Goal: Task Accomplishment & Management: Manage account settings

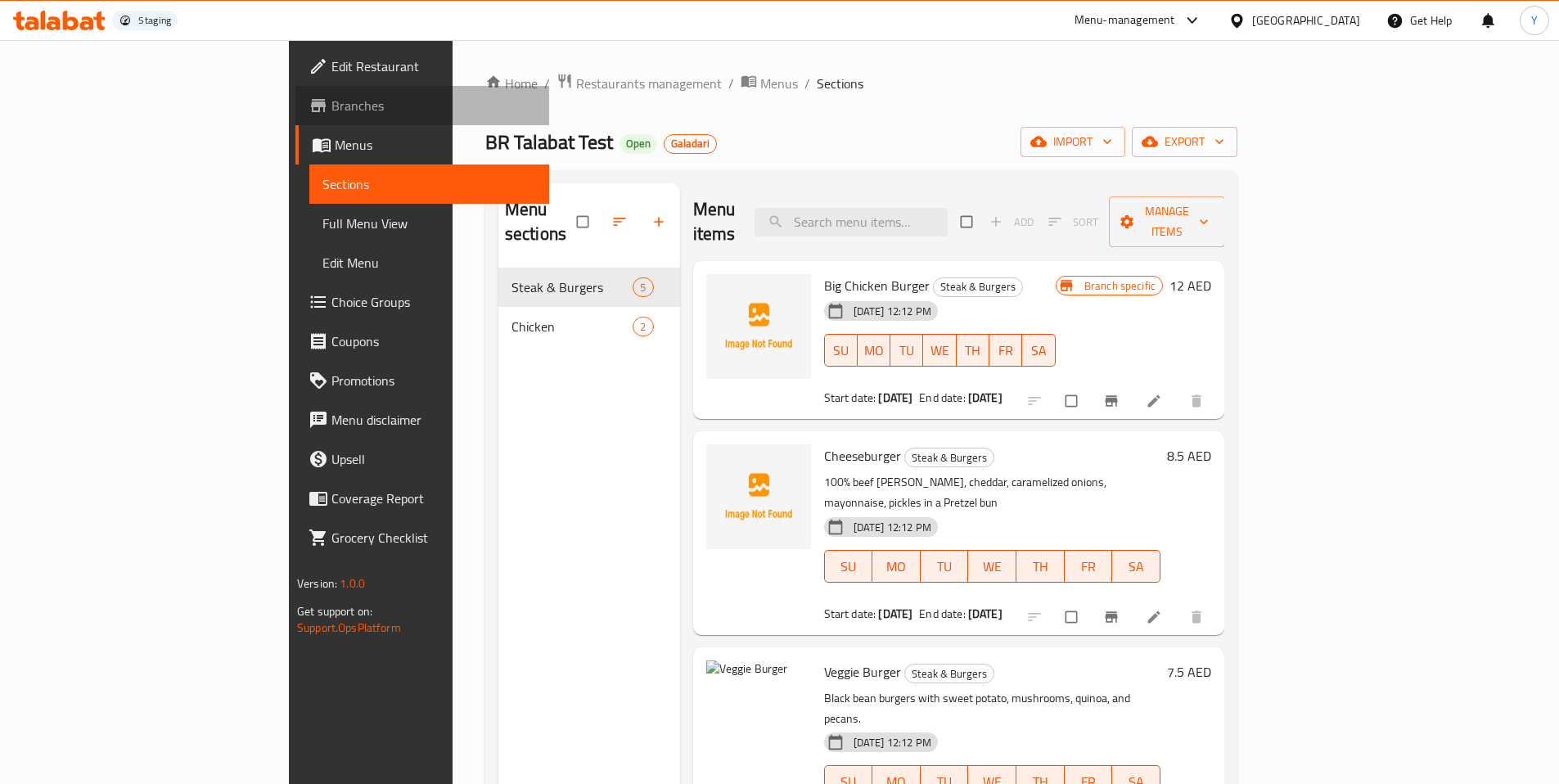
click at [332, 104] on span "Branches" at bounding box center [434, 106] width 205 height 20
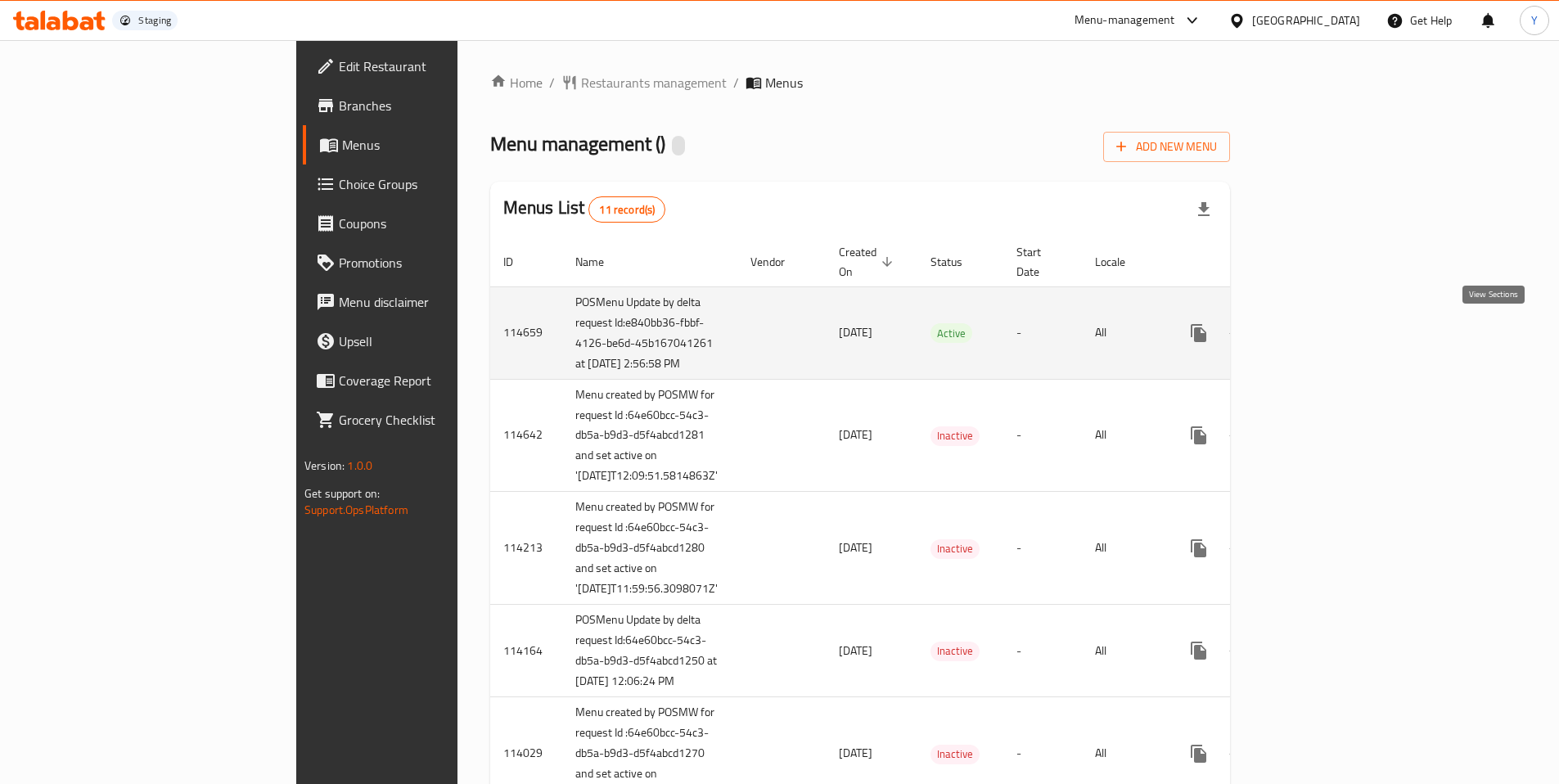
click at [1337, 337] on link "enhanced table" at bounding box center [1317, 333] width 39 height 39
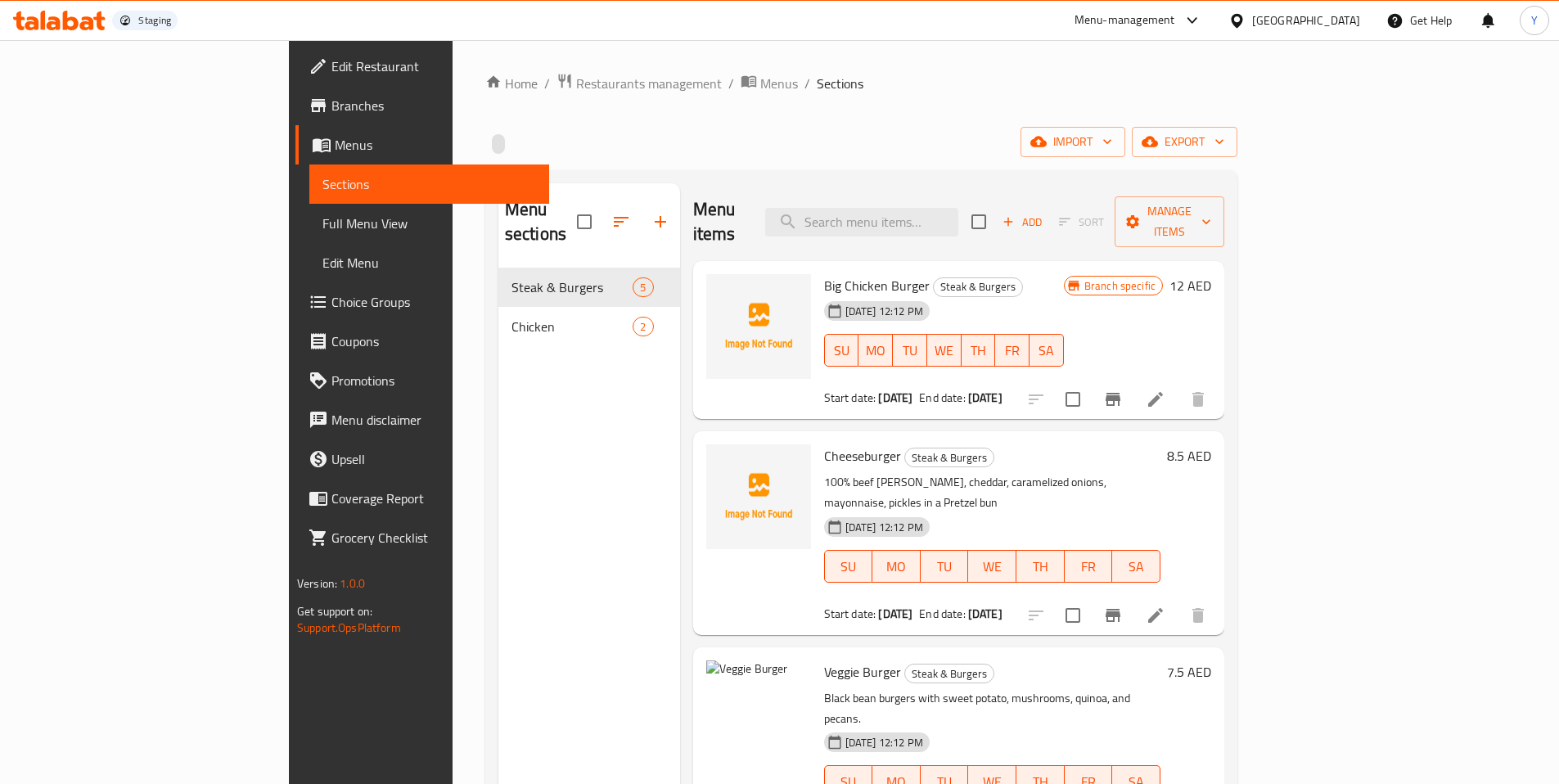
click at [927, 194] on div "Menu items Add Sort Manage items" at bounding box center [959, 221] width 531 height 77
click at [916, 208] on input "search" at bounding box center [862, 222] width 193 height 28
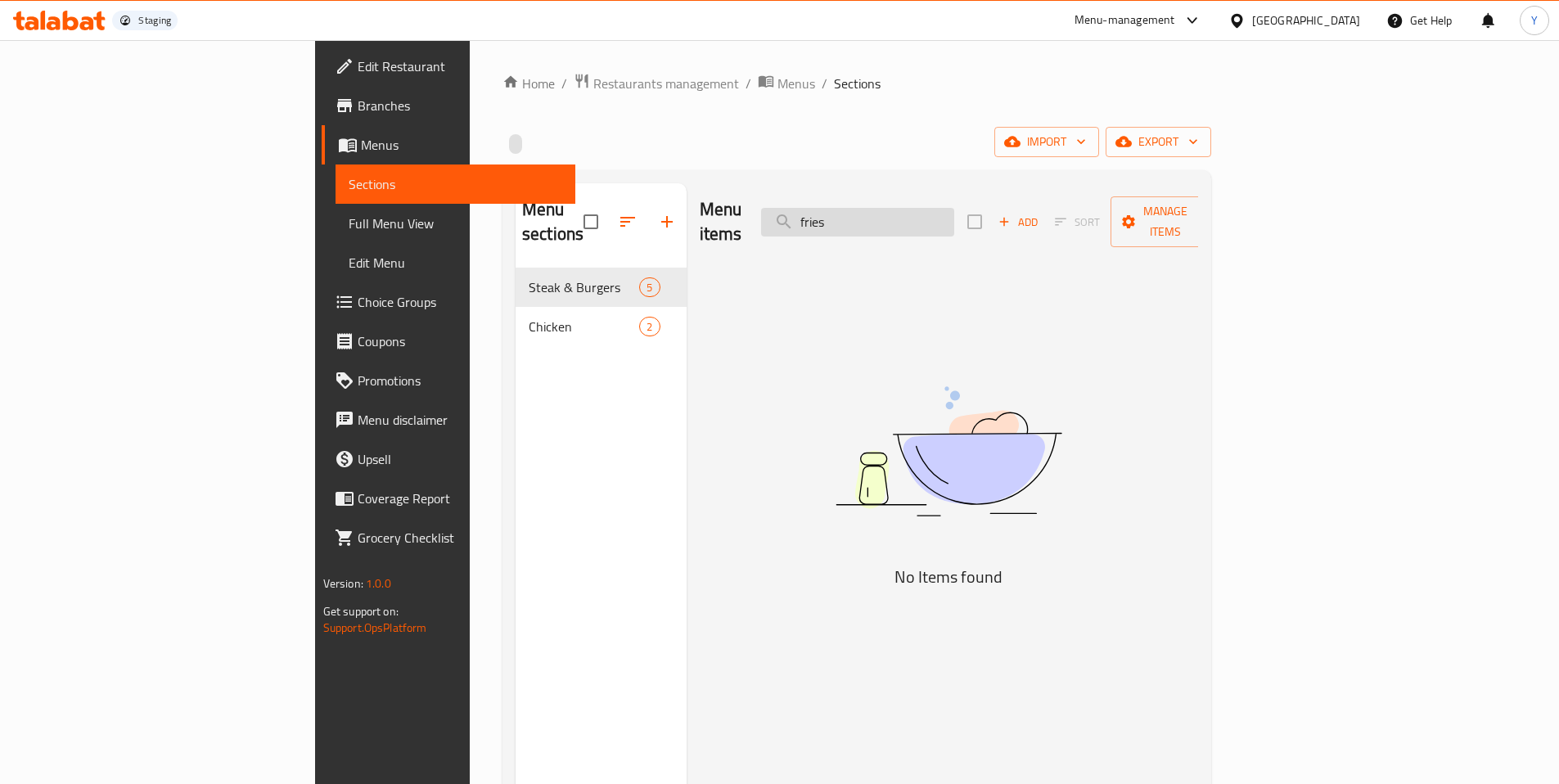
click at [938, 212] on input "fries" at bounding box center [857, 222] width 193 height 28
type input "c"
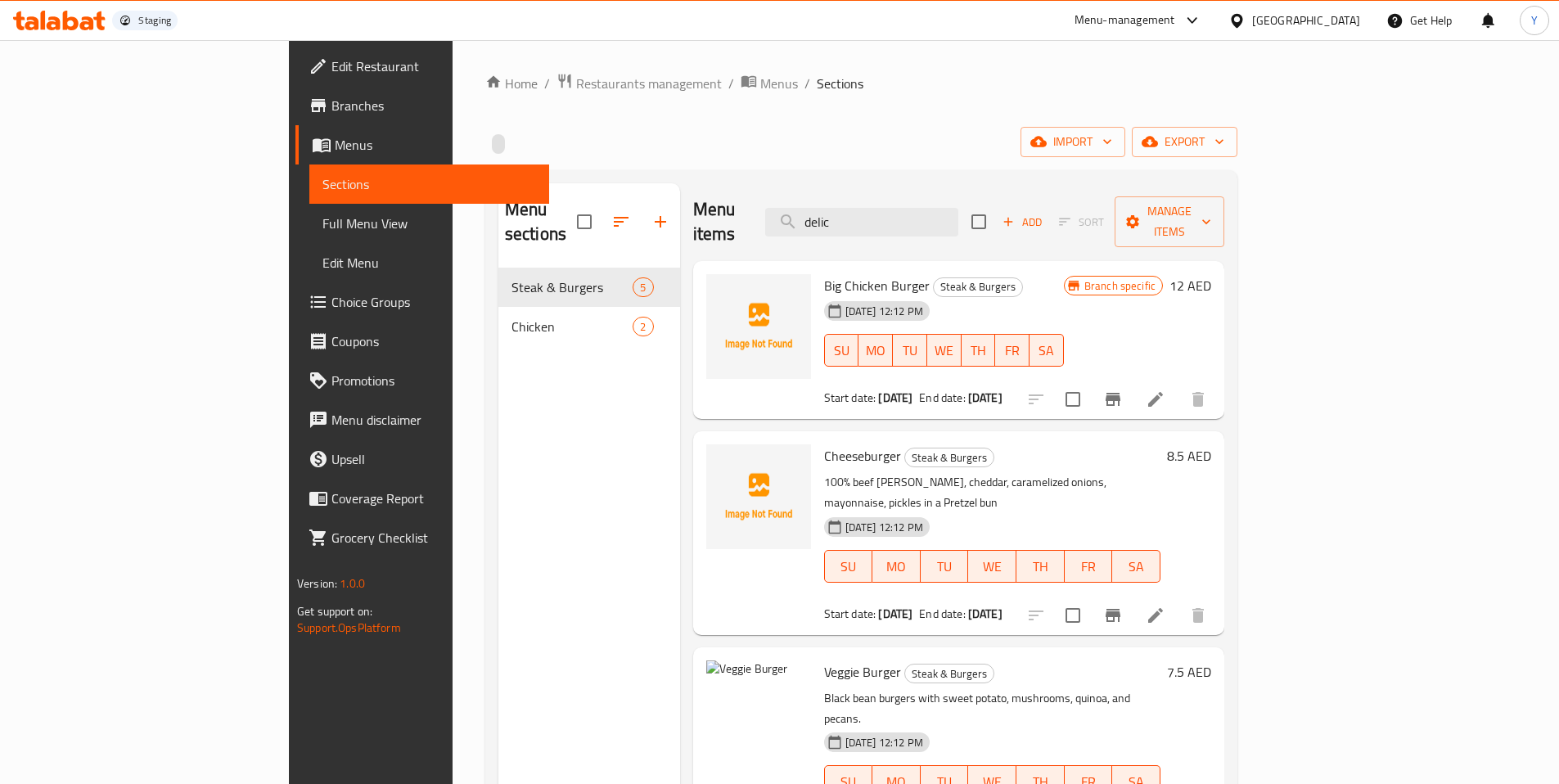
type input "delic"
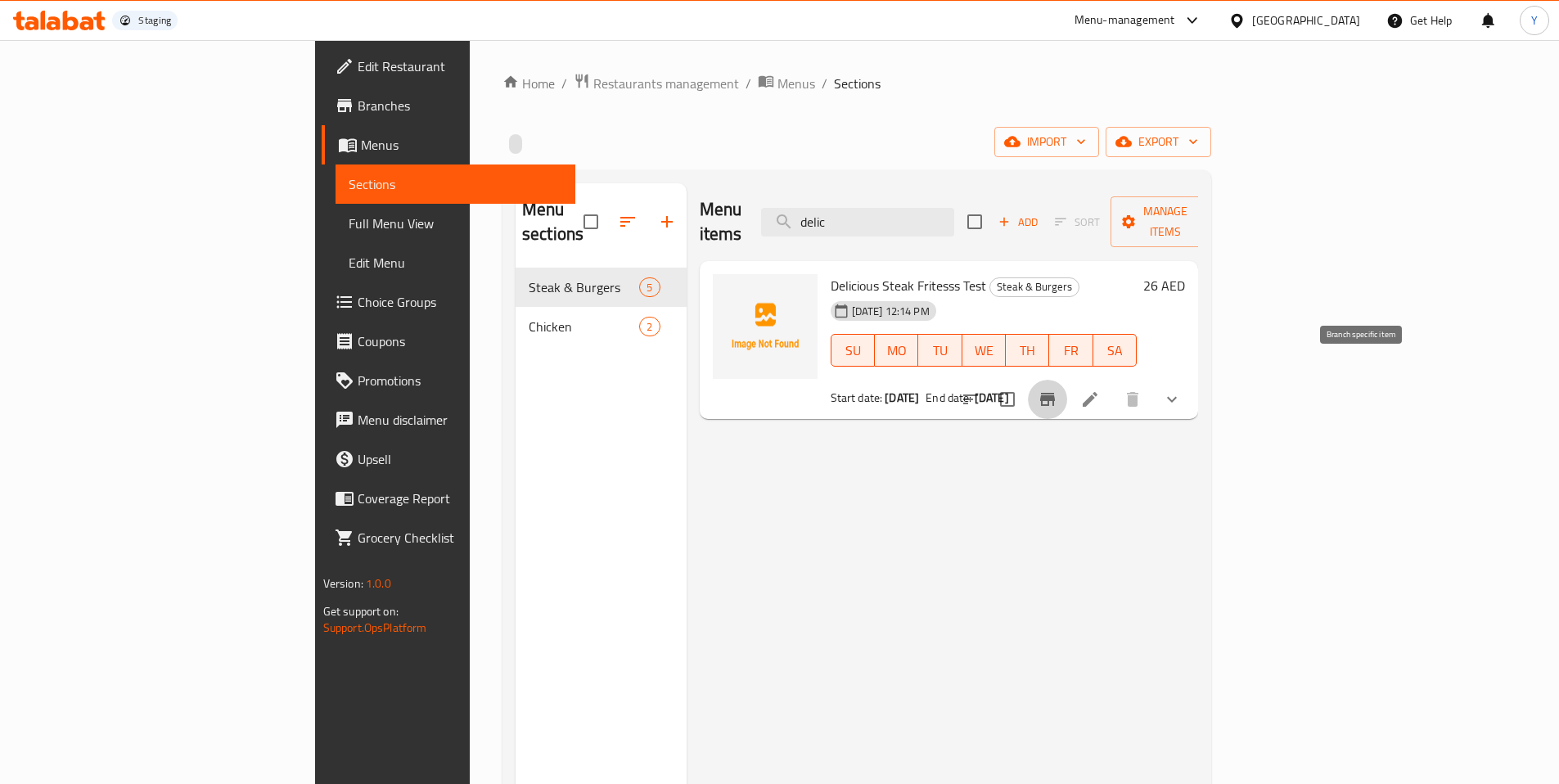
click at [1057, 389] on icon "Branch-specific-item" at bounding box center [1048, 399] width 20 height 20
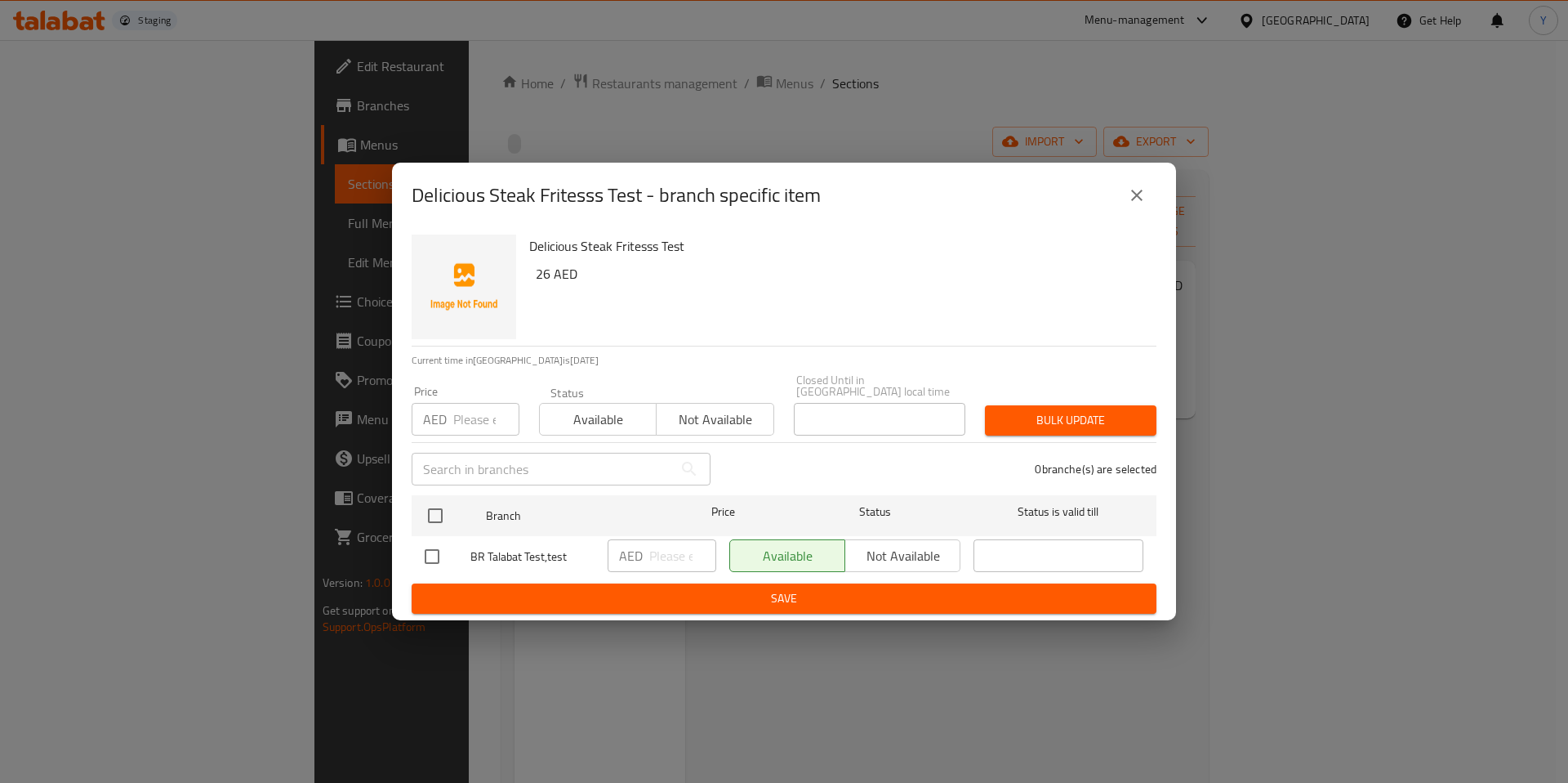
click at [1297, 520] on div "Delicious Steak Fritesss Test - branch specific item Delicious Steak Fritesss T…" at bounding box center [784, 392] width 1568 height 783
click at [1132, 204] on icon "close" at bounding box center [1137, 195] width 20 height 20
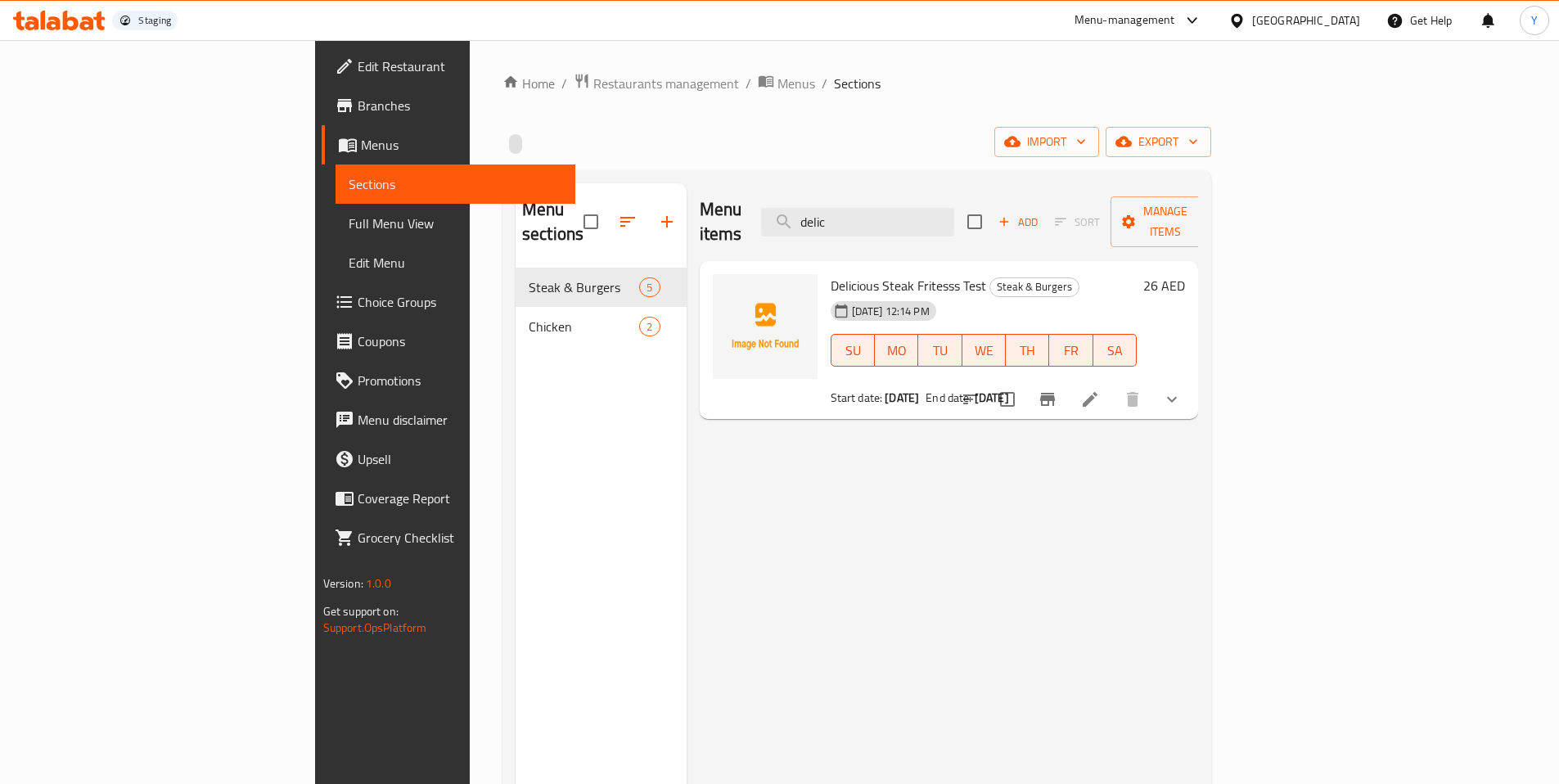
click at [1182, 389] on icon "show more" at bounding box center [1172, 399] width 20 height 20
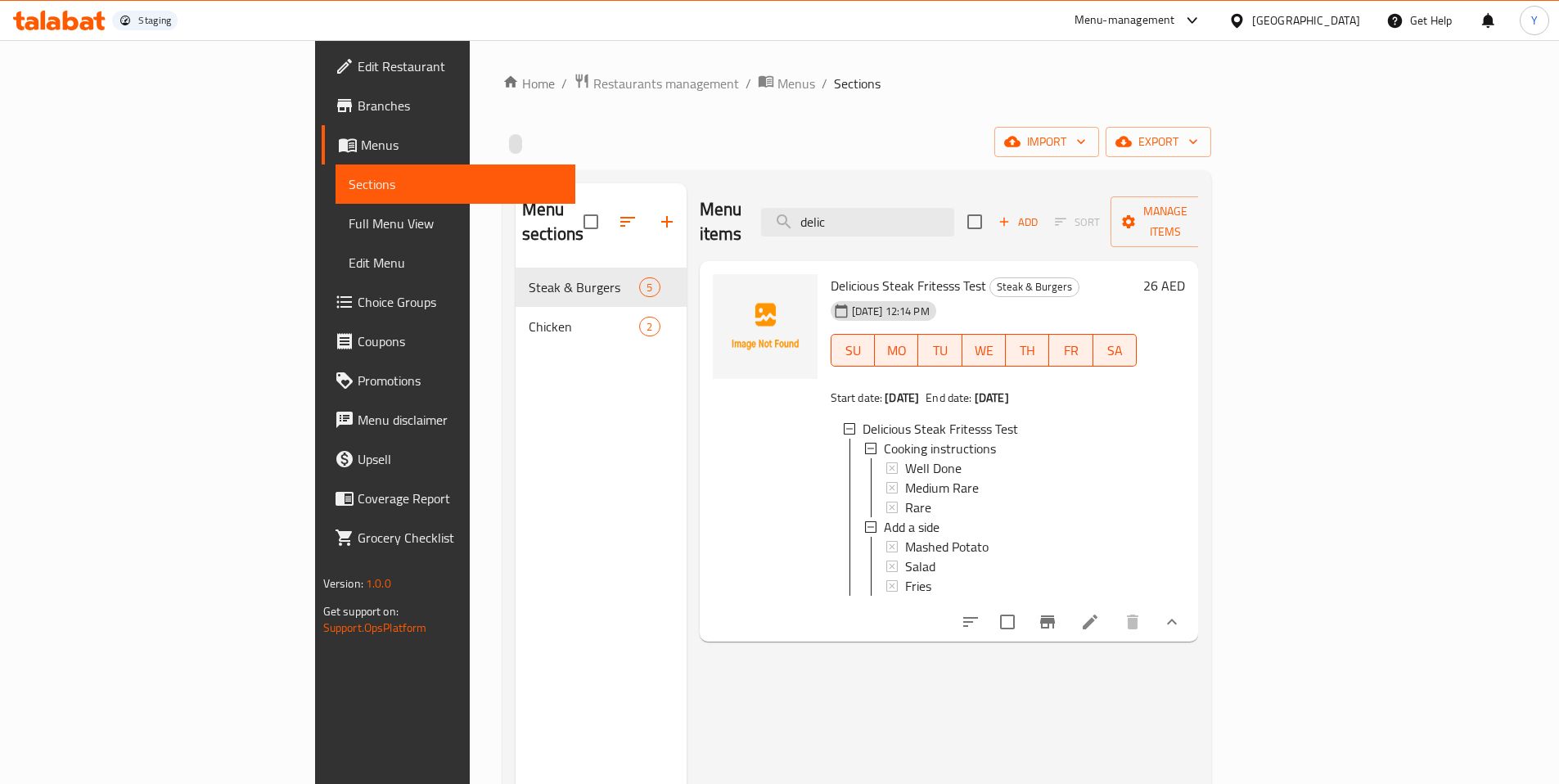
scroll to position [3, 0]
click at [905, 573] on div "Fries" at bounding box center [1015, 583] width 220 height 20
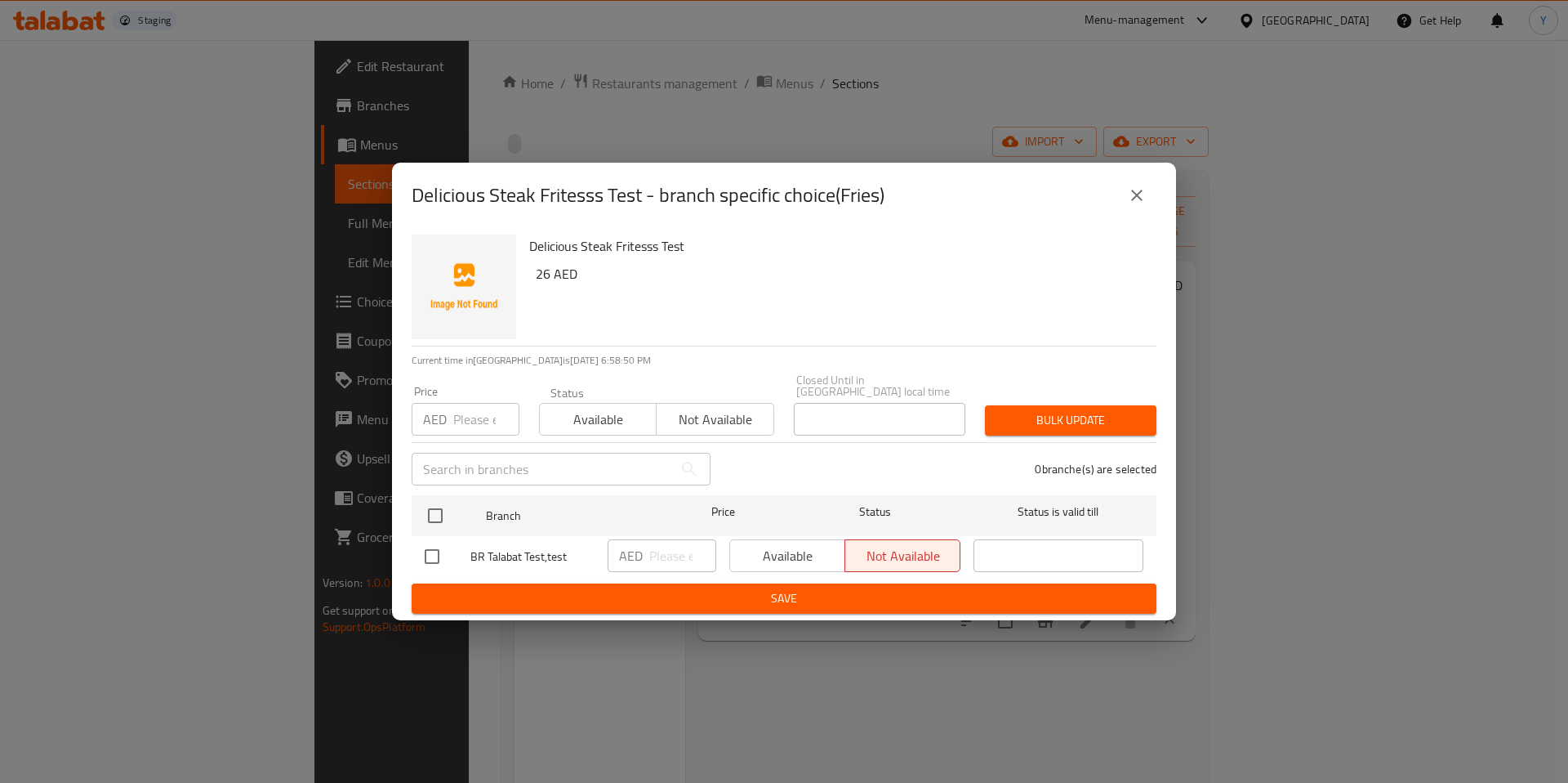
click at [437, 545] on input "checkbox" at bounding box center [432, 556] width 35 height 35
checkbox input "true"
click at [437, 545] on input "checkbox" at bounding box center [432, 556] width 35 height 35
checkbox input "false"
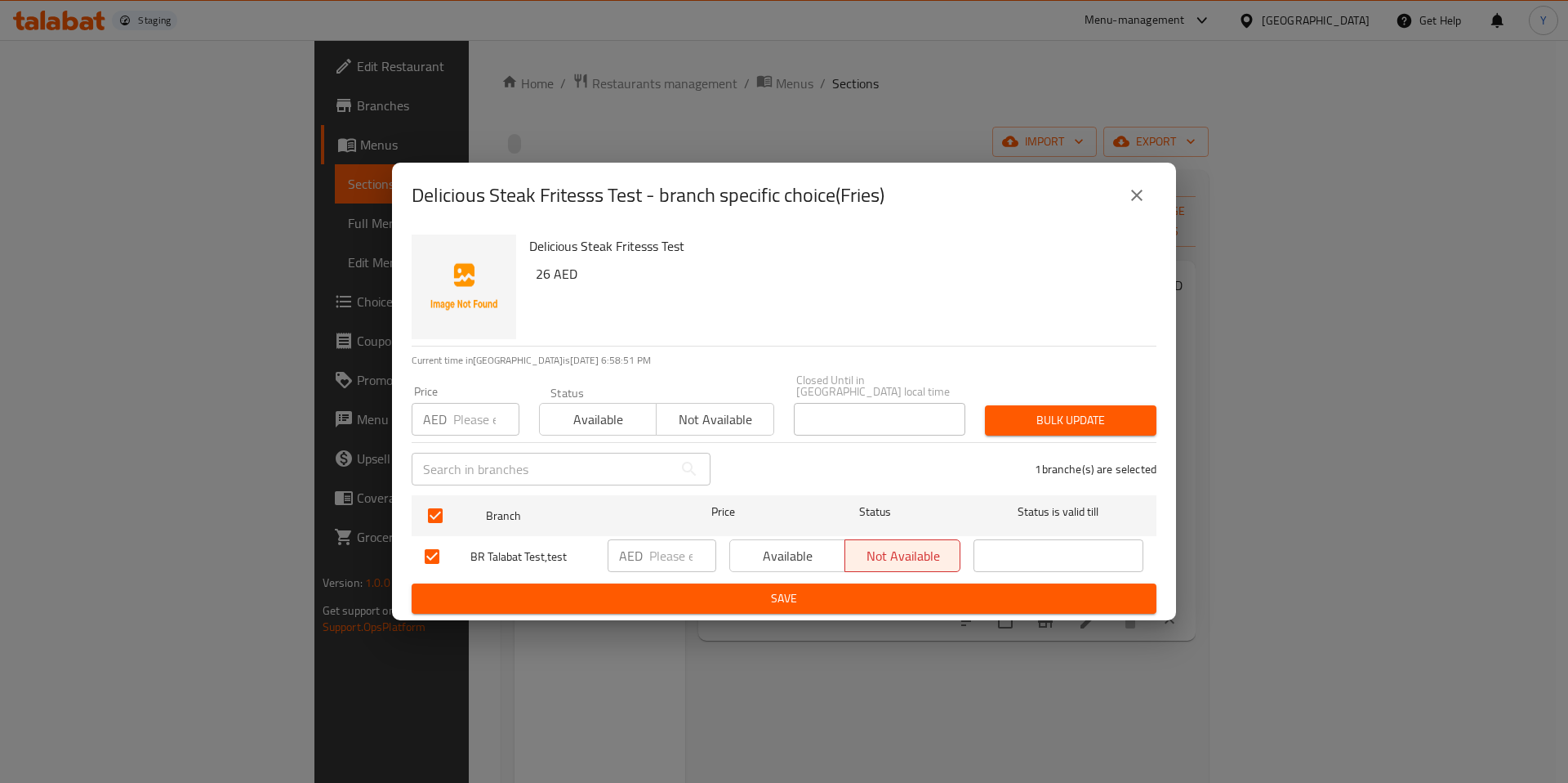
checkbox input "false"
click at [1134, 194] on icon "close" at bounding box center [1137, 195] width 12 height 12
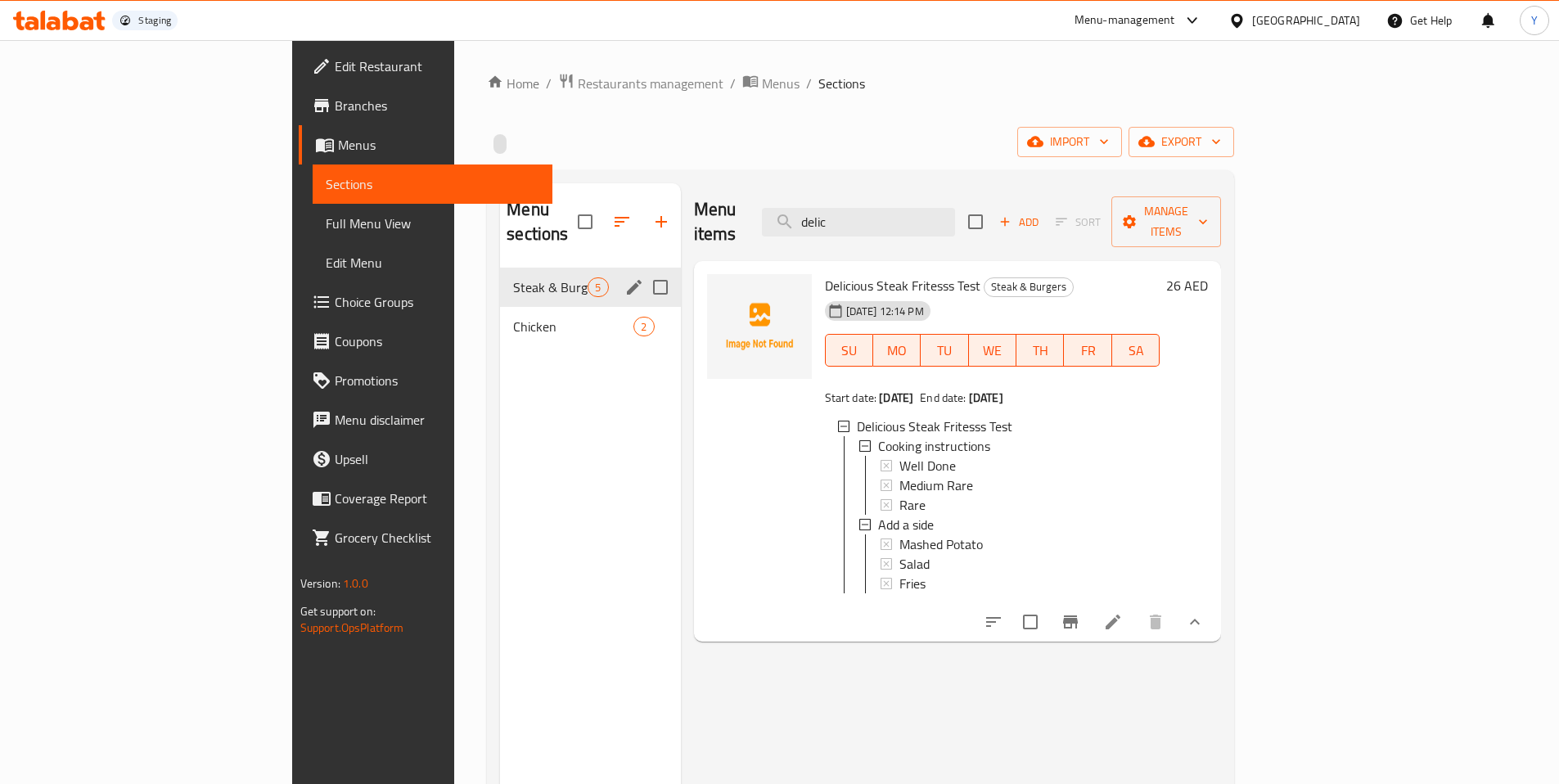
click at [513, 277] on span "Steak & Burgers" at bounding box center [550, 287] width 75 height 20
click at [500, 268] on div "Steak & Burgers 5" at bounding box center [590, 287] width 180 height 39
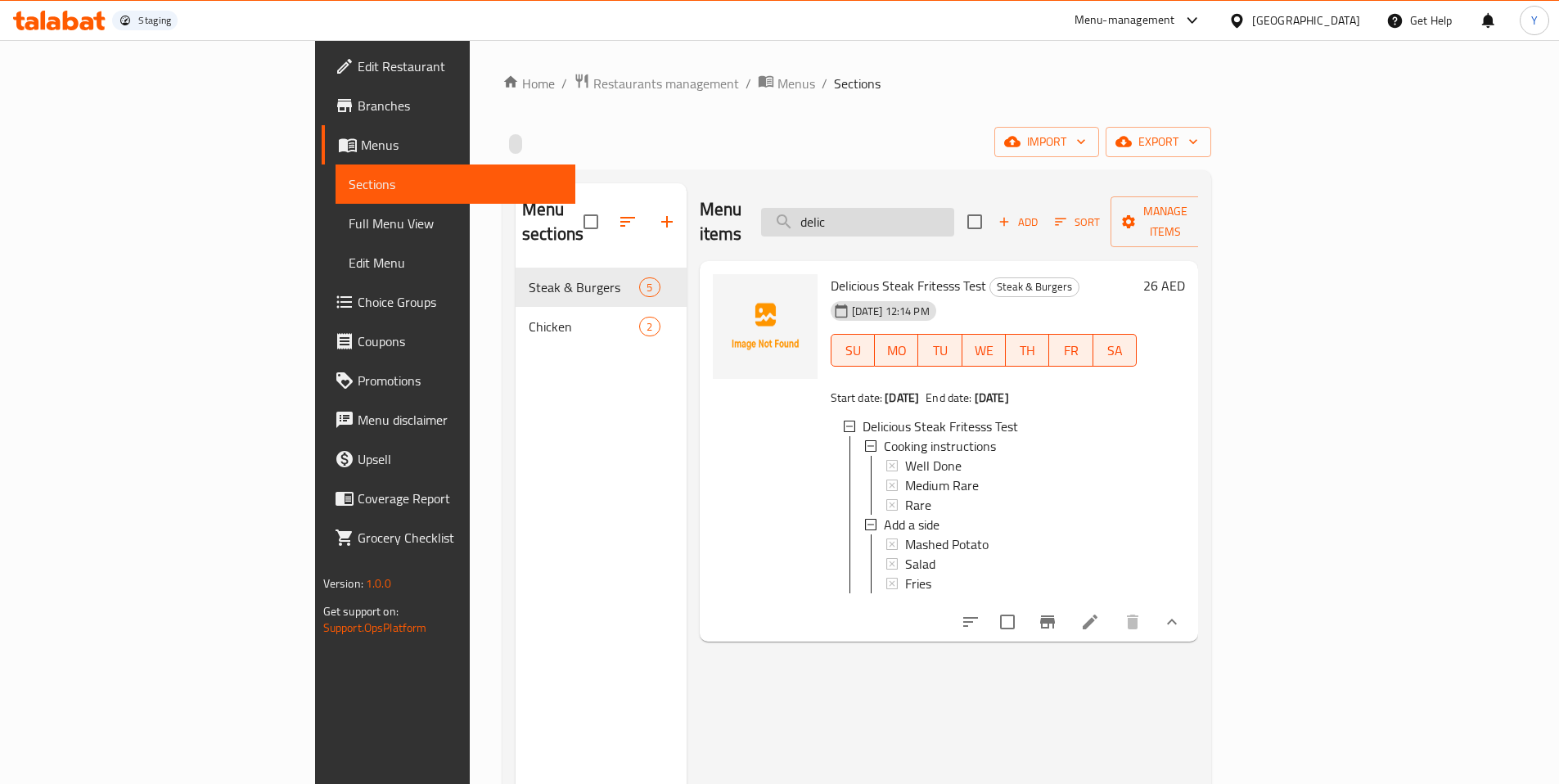
click at [928, 208] on input "delic" at bounding box center [857, 222] width 193 height 28
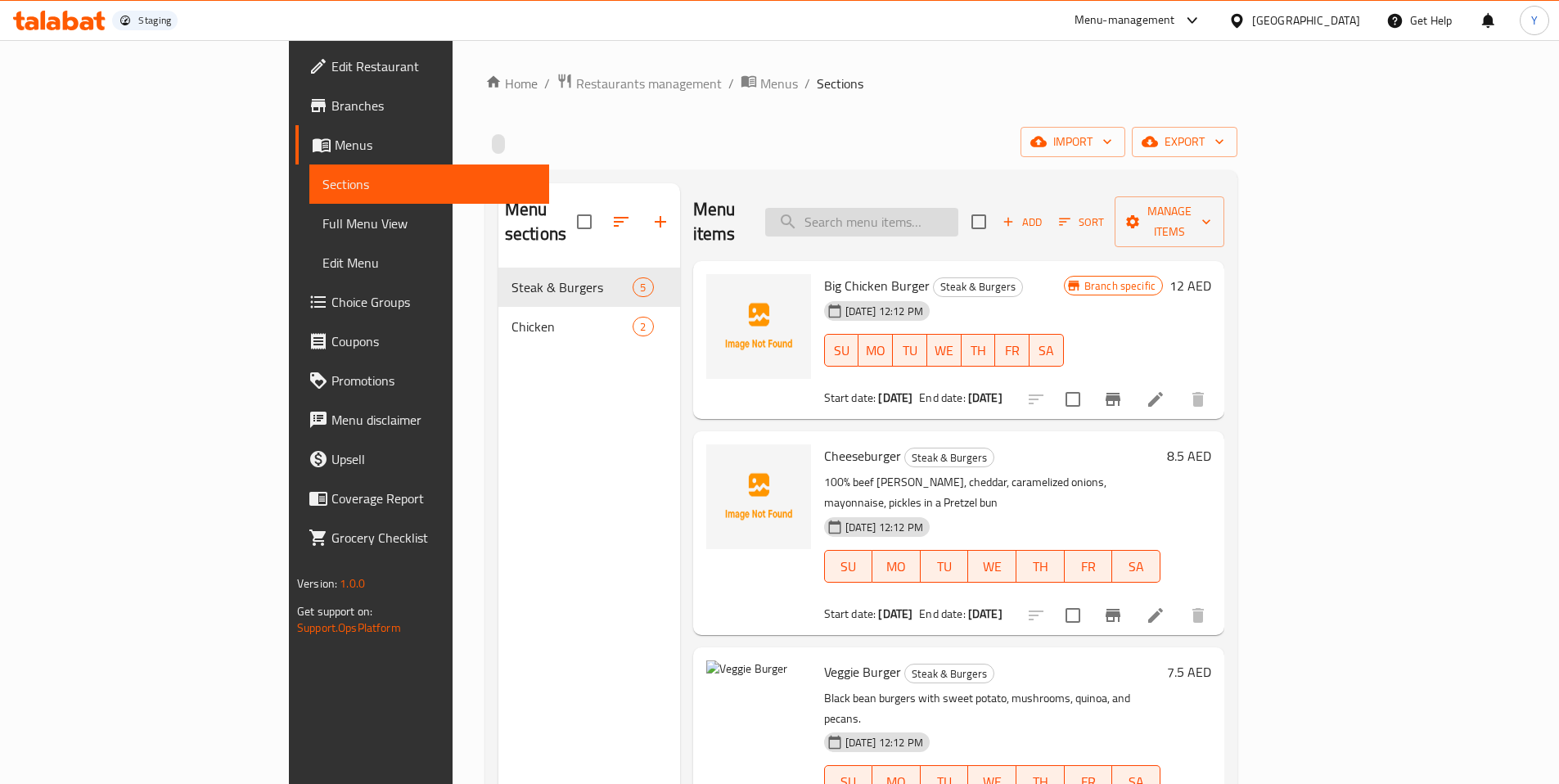
click at [959, 215] on input "search" at bounding box center [862, 222] width 193 height 28
click at [323, 183] on span "Sections" at bounding box center [430, 184] width 213 height 20
click at [334, 144] on span "Menus" at bounding box center [435, 145] width 201 height 20
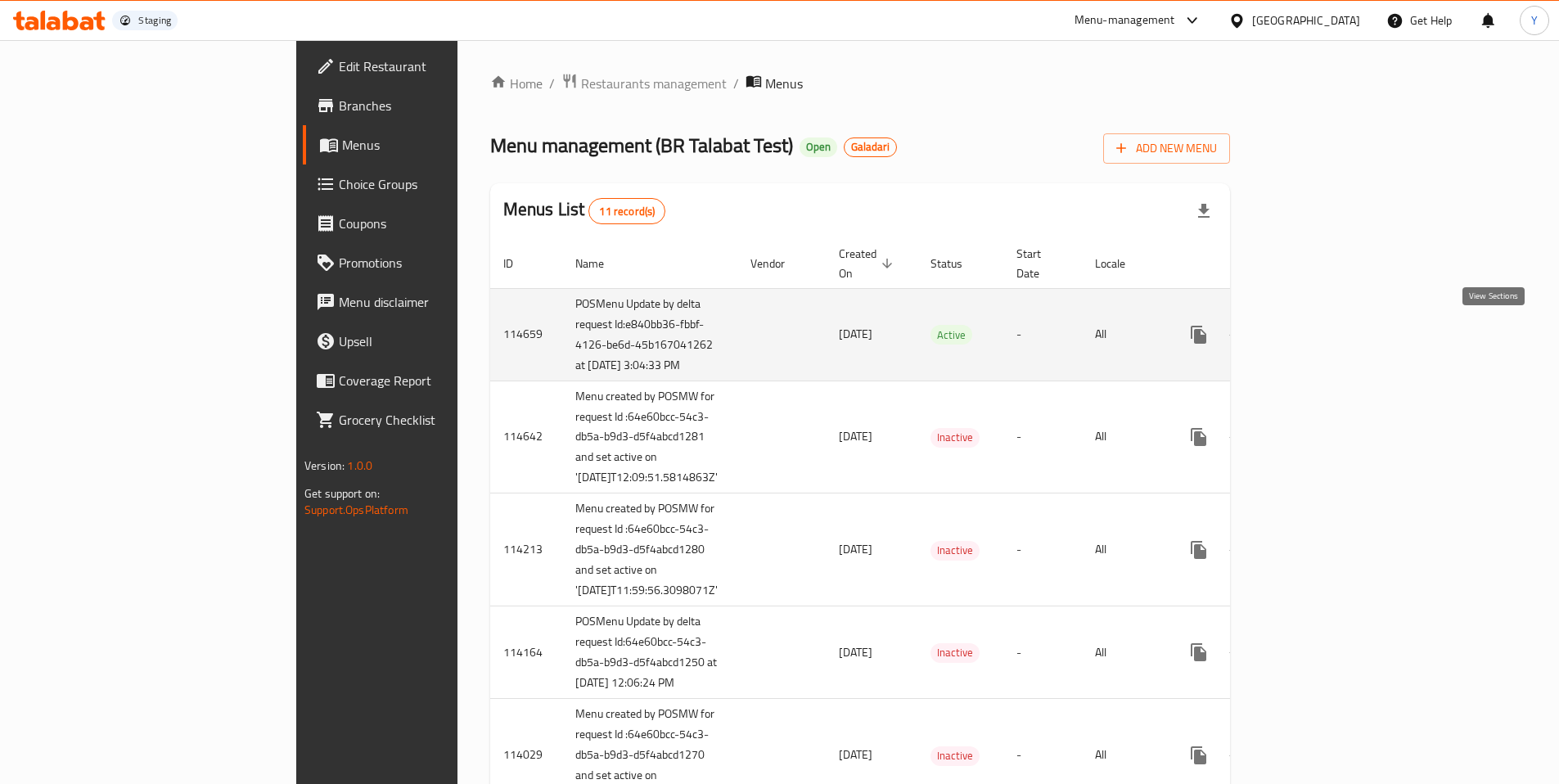
click at [1337, 332] on link "enhanced table" at bounding box center [1317, 334] width 39 height 39
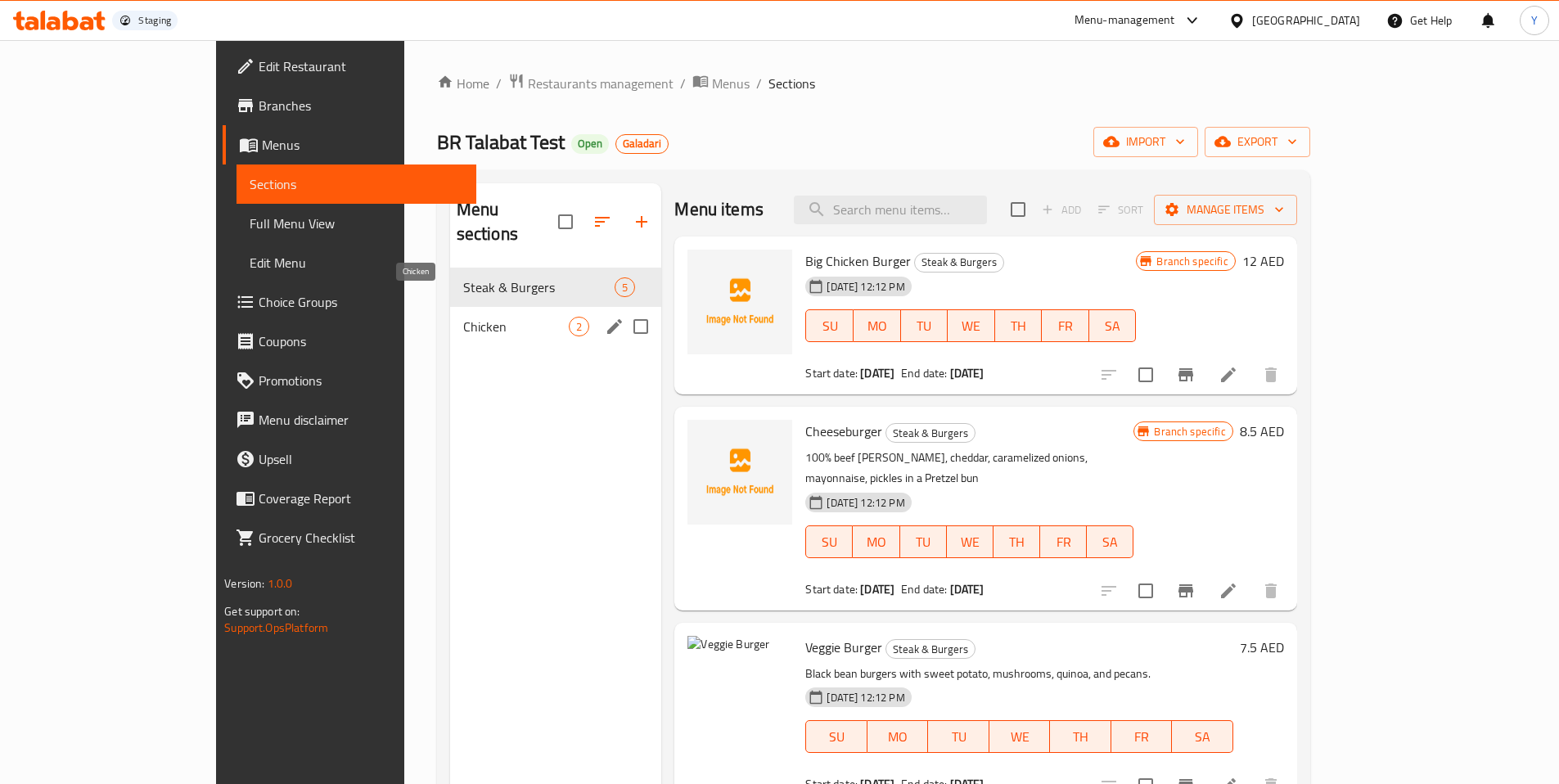
click at [463, 316] on span "Chicken" at bounding box center [517, 326] width 107 height 20
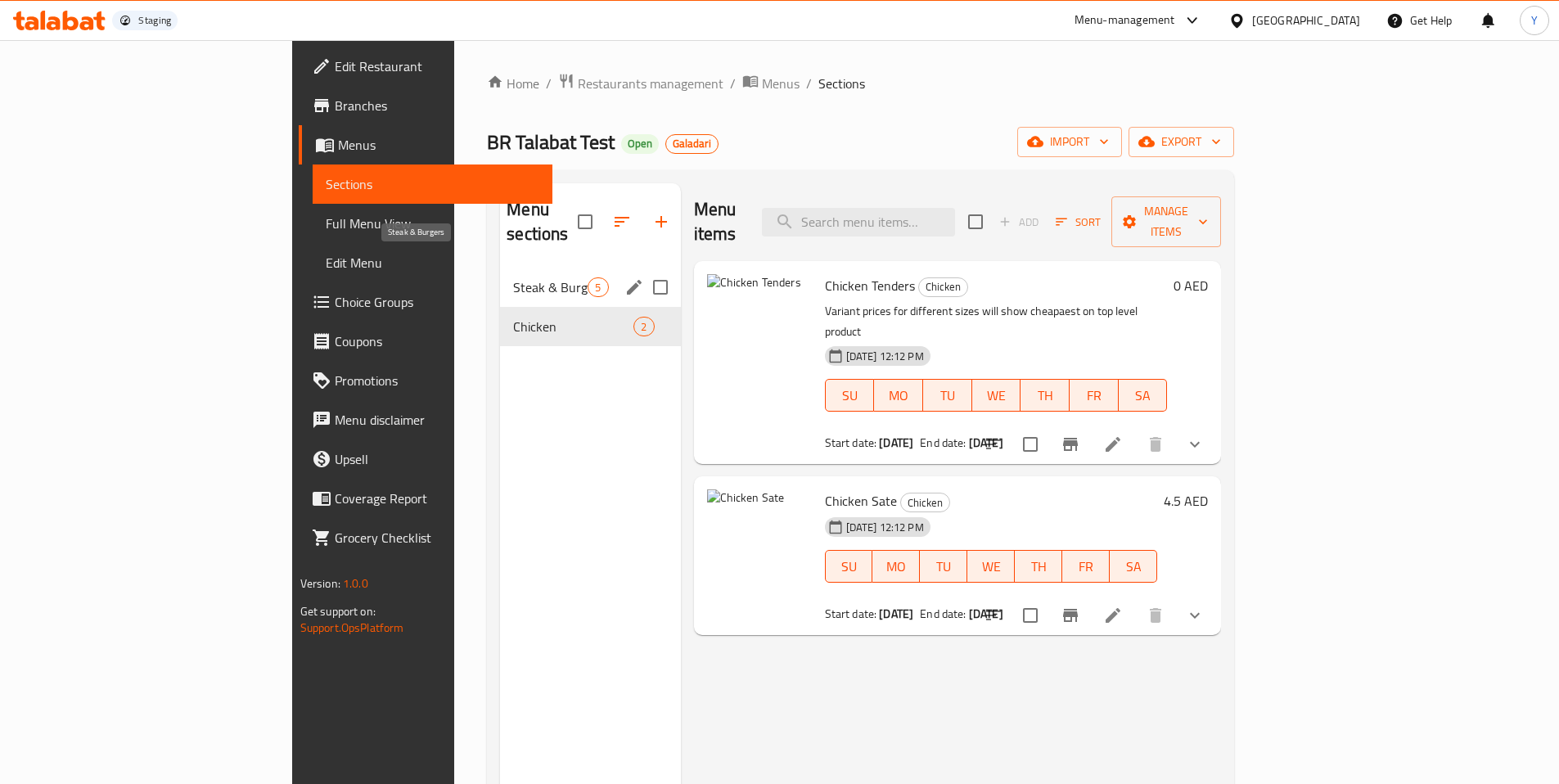
click at [513, 277] on span "Steak & Burgers" at bounding box center [550, 287] width 75 height 20
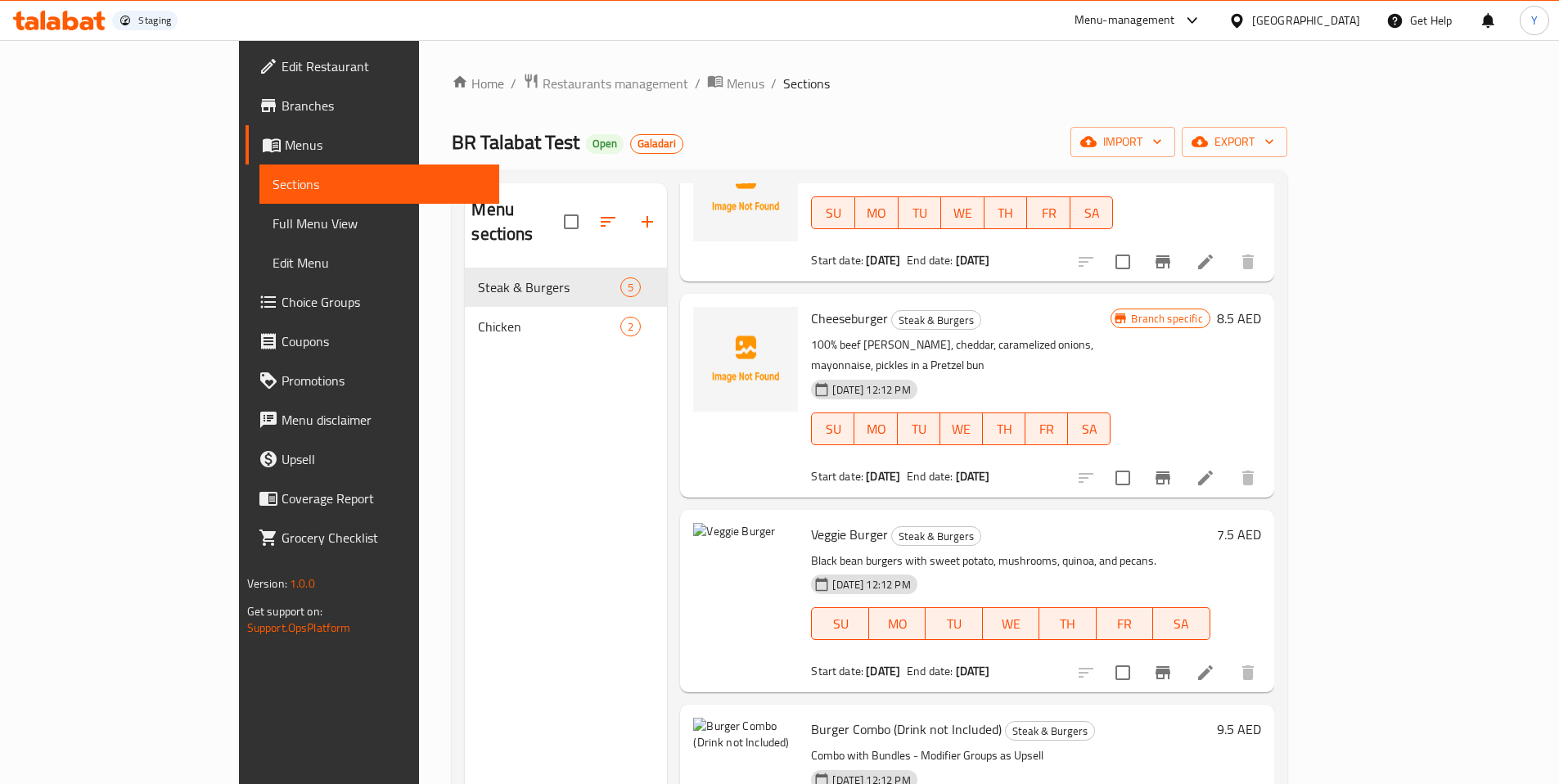
scroll to position [183, 0]
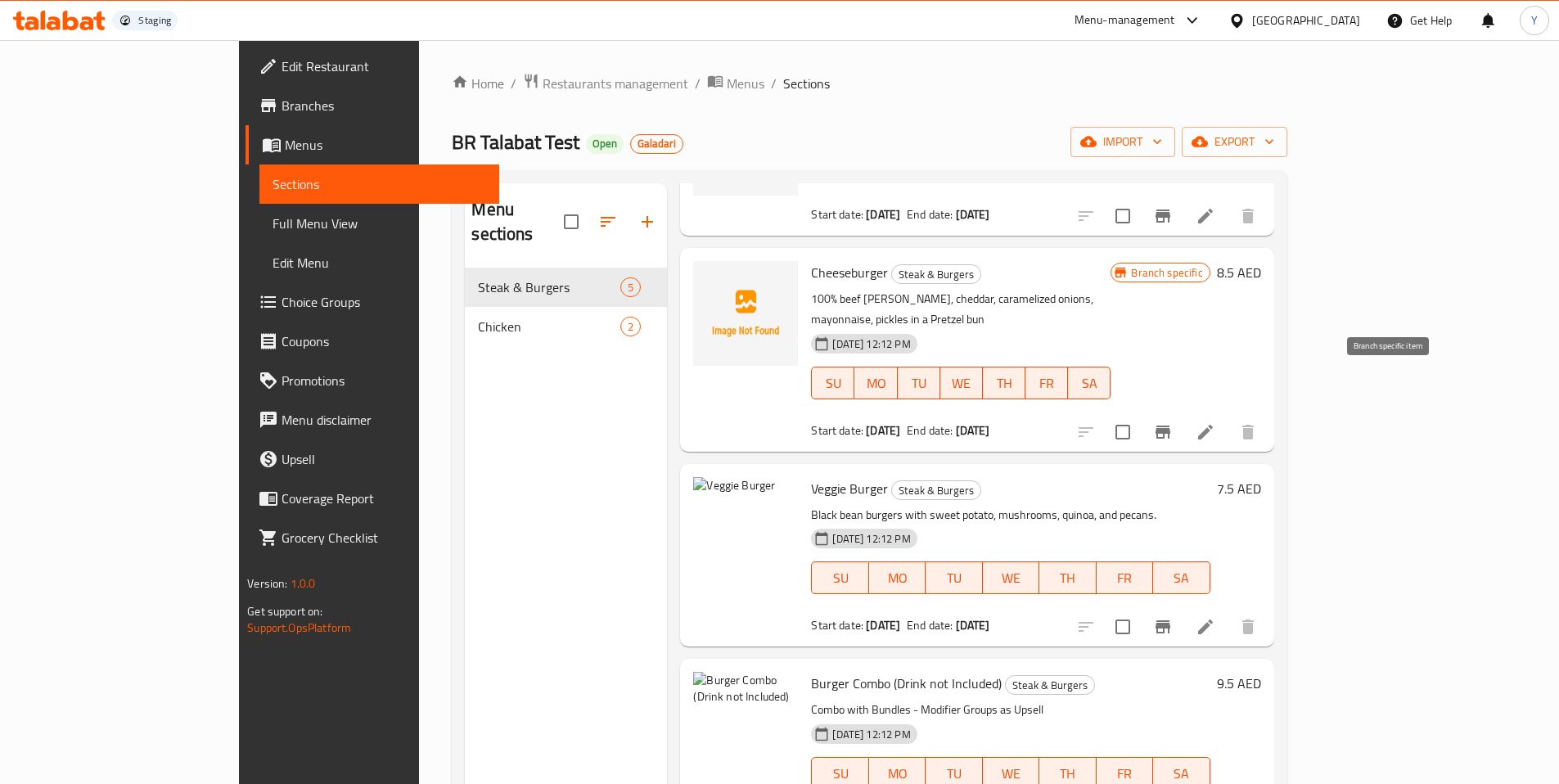
click at [1173, 422] on icon "Branch-specific-item" at bounding box center [1163, 432] width 20 height 20
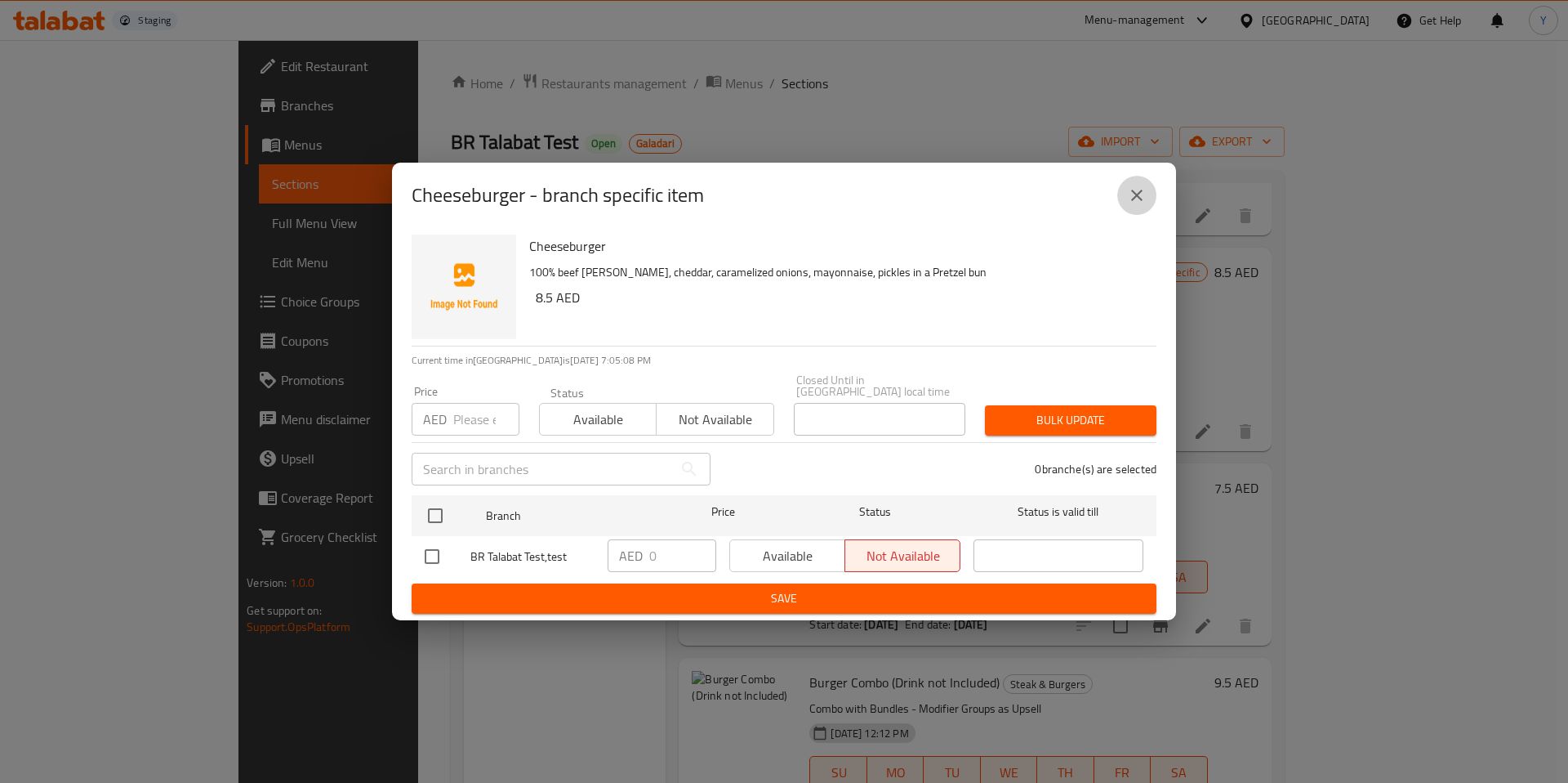
click at [1143, 197] on icon "close" at bounding box center [1137, 195] width 20 height 20
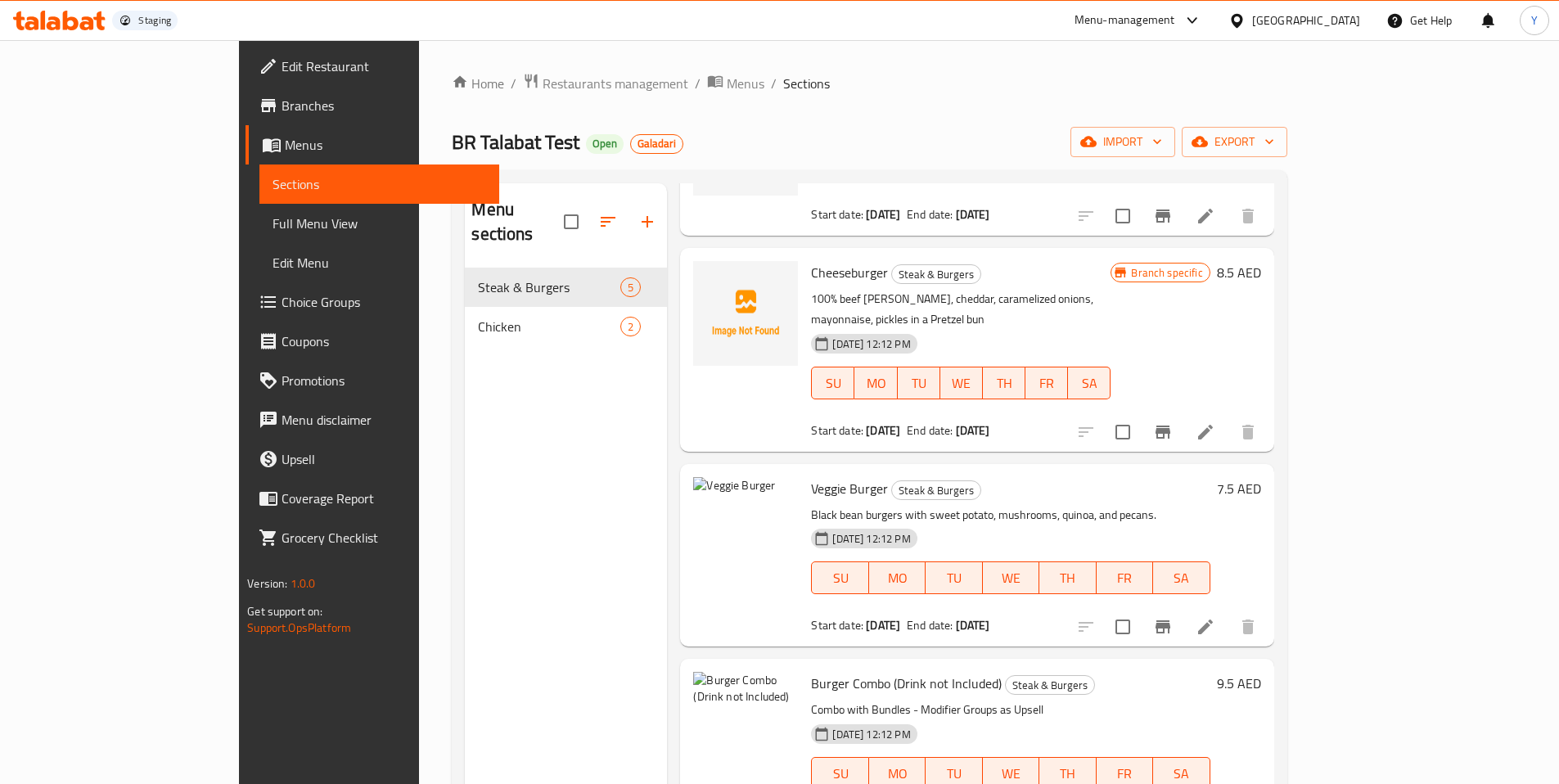
click at [245, 116] on link "Branches" at bounding box center [372, 106] width 253 height 39
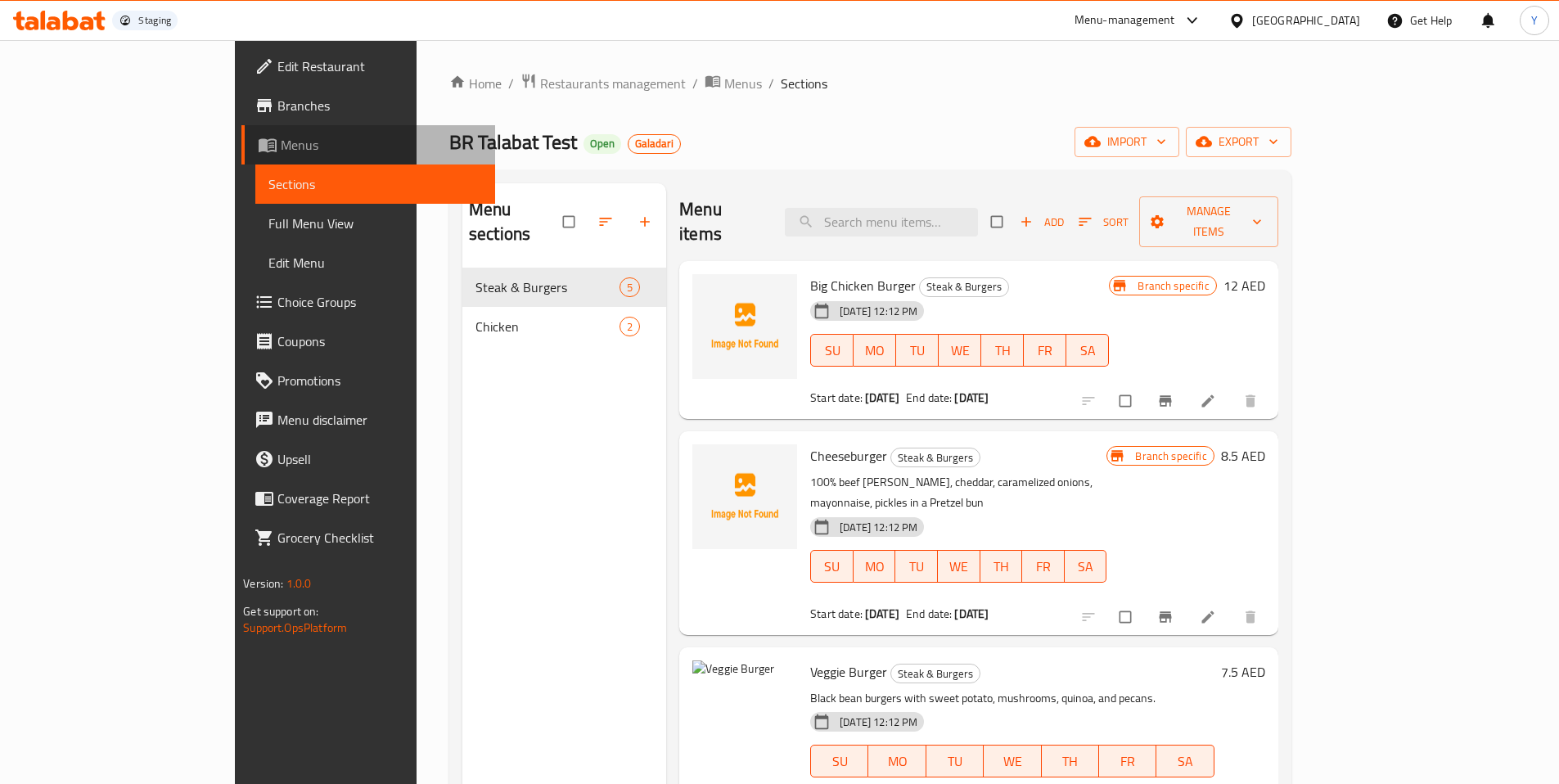
click at [281, 139] on span "Menus" at bounding box center [382, 145] width 201 height 20
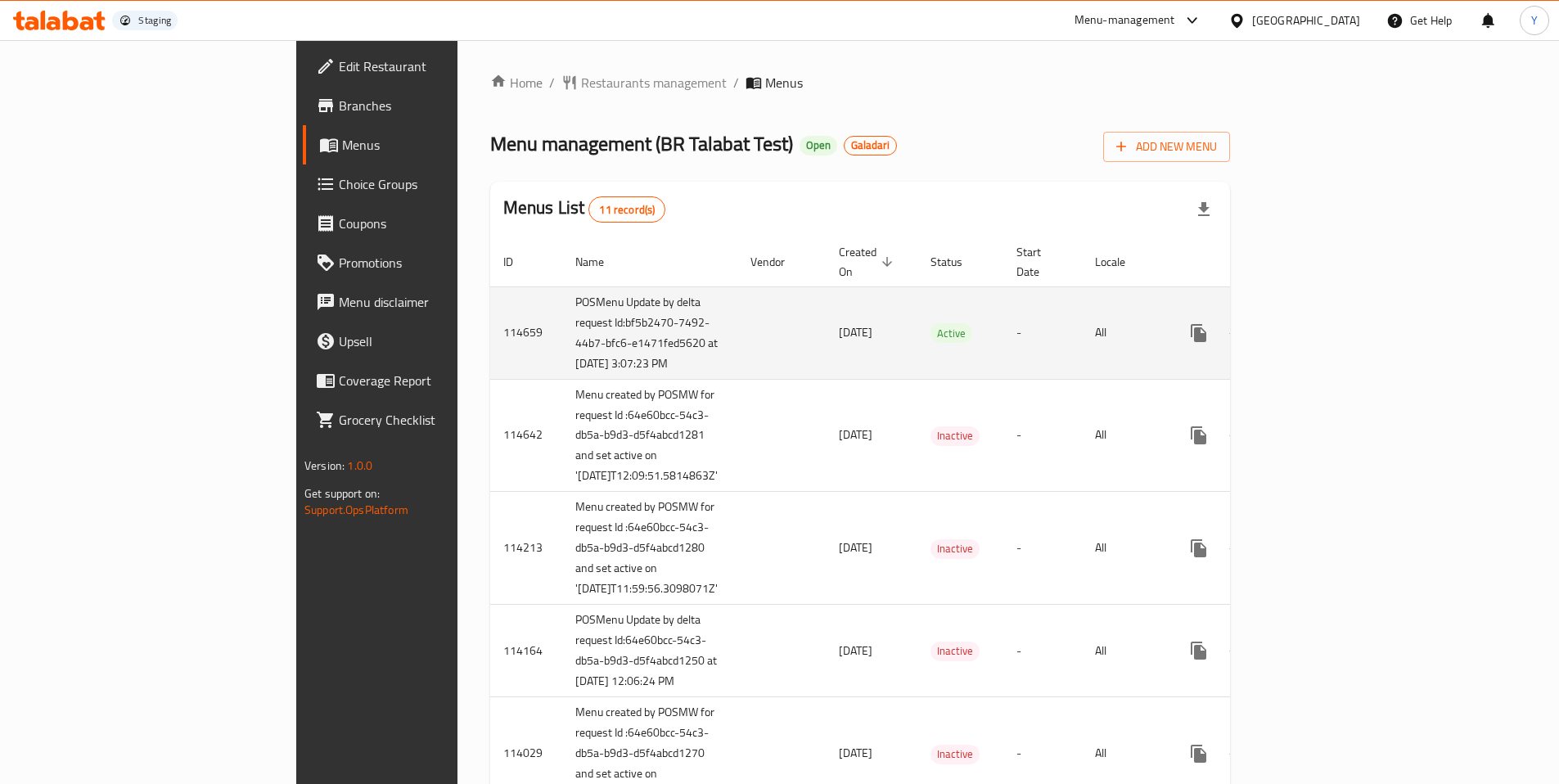
click at [1337, 347] on link "enhanced table" at bounding box center [1317, 333] width 39 height 39
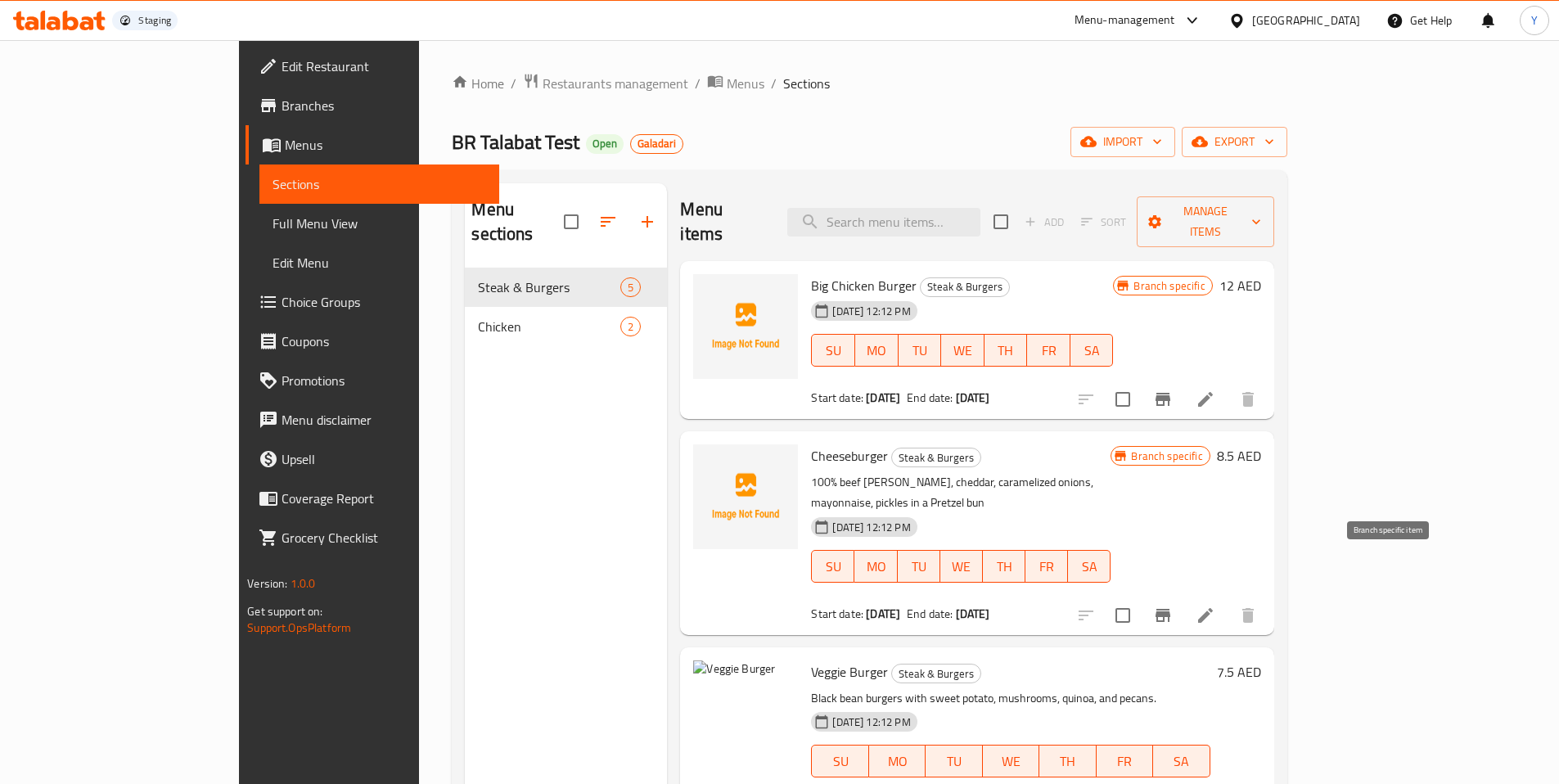
click at [1173, 605] on icon "Branch-specific-item" at bounding box center [1163, 615] width 20 height 20
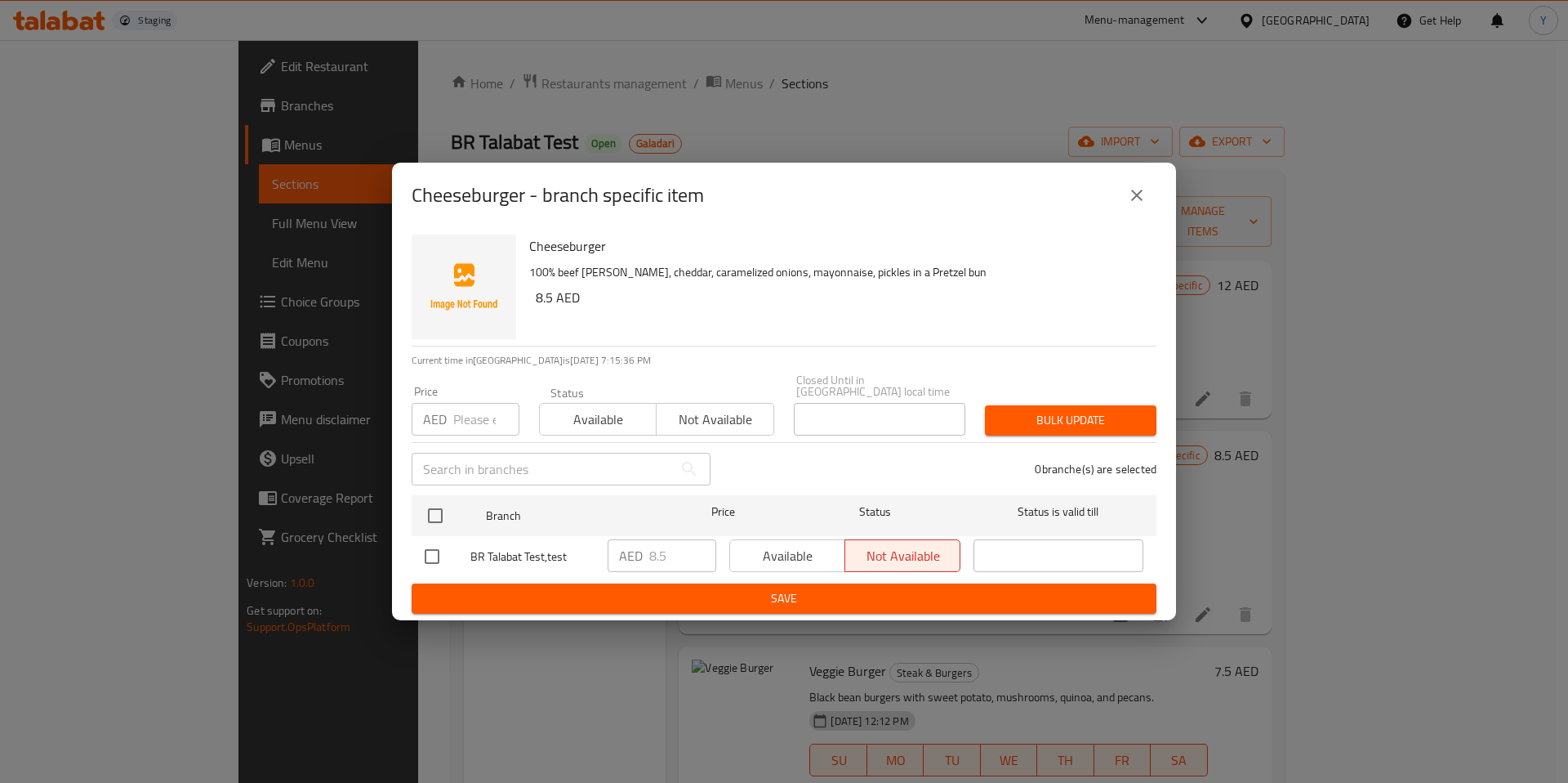
click at [1123, 222] on div "Cheeseburger - branch specific item" at bounding box center [784, 195] width 784 height 66
click at [1135, 194] on icon "close" at bounding box center [1137, 195] width 12 height 12
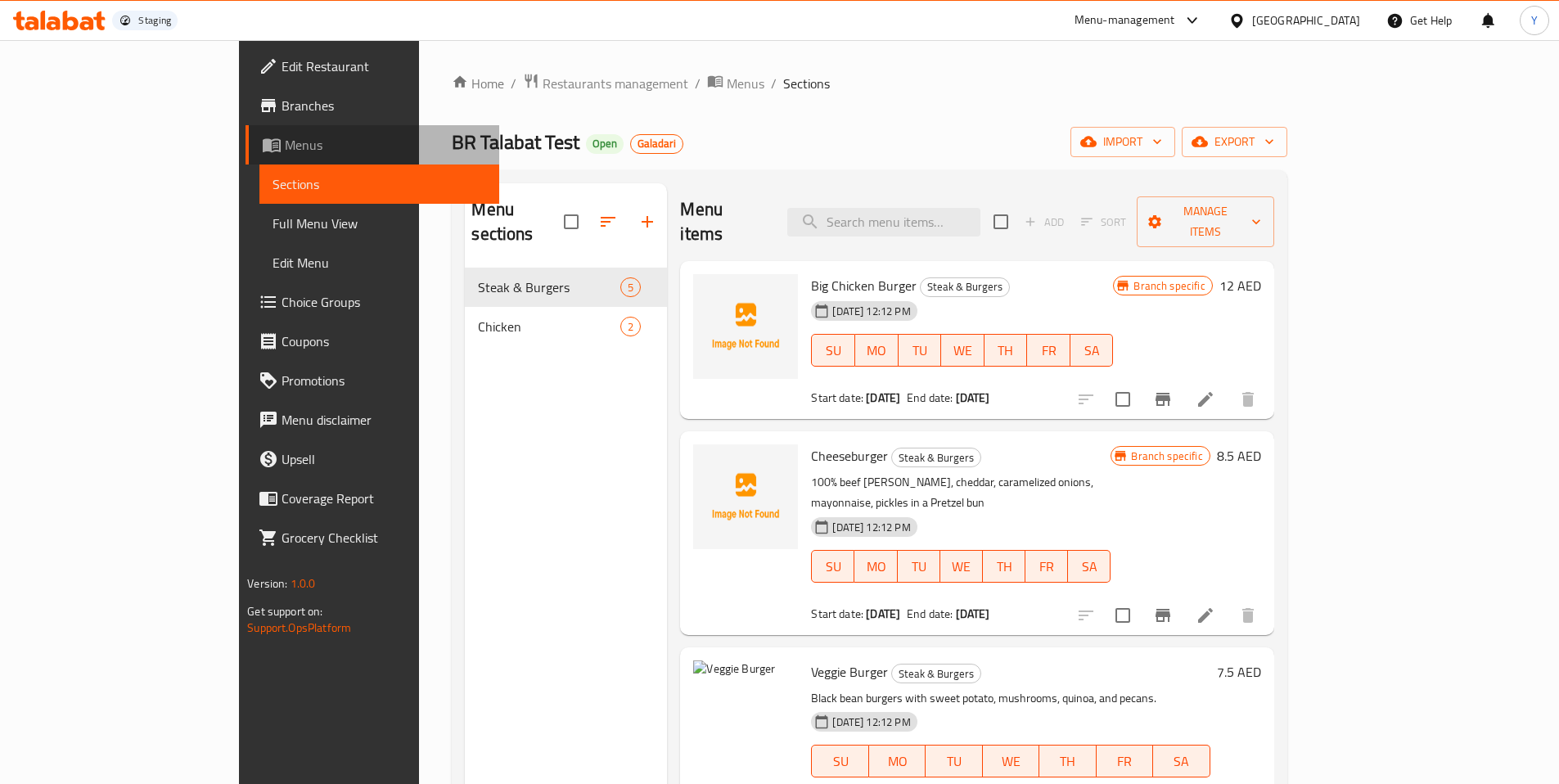
click at [285, 139] on span "Menus" at bounding box center [385, 145] width 201 height 20
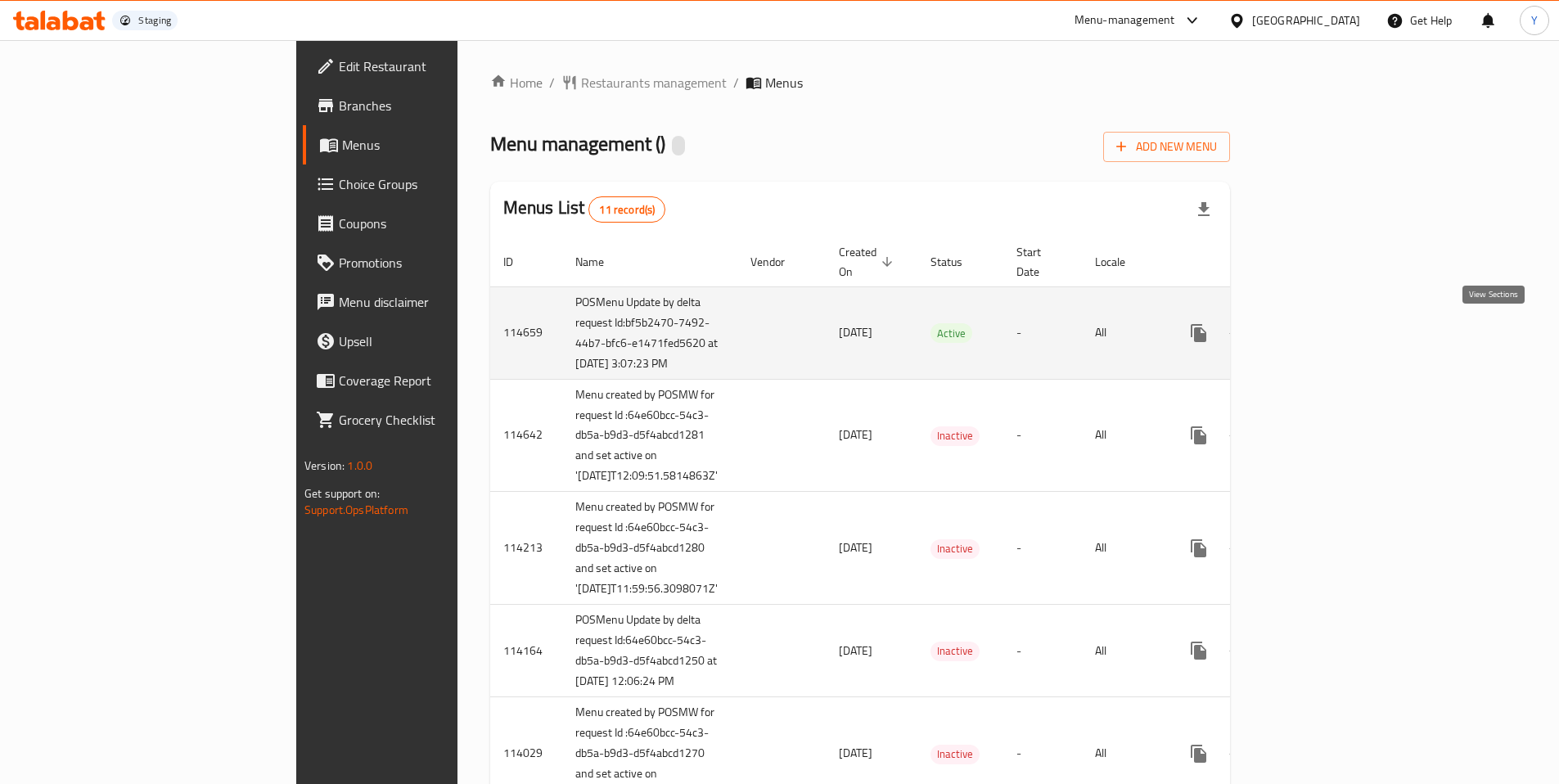
click at [1327, 337] on icon "enhanced table" at bounding box center [1317, 333] width 20 height 20
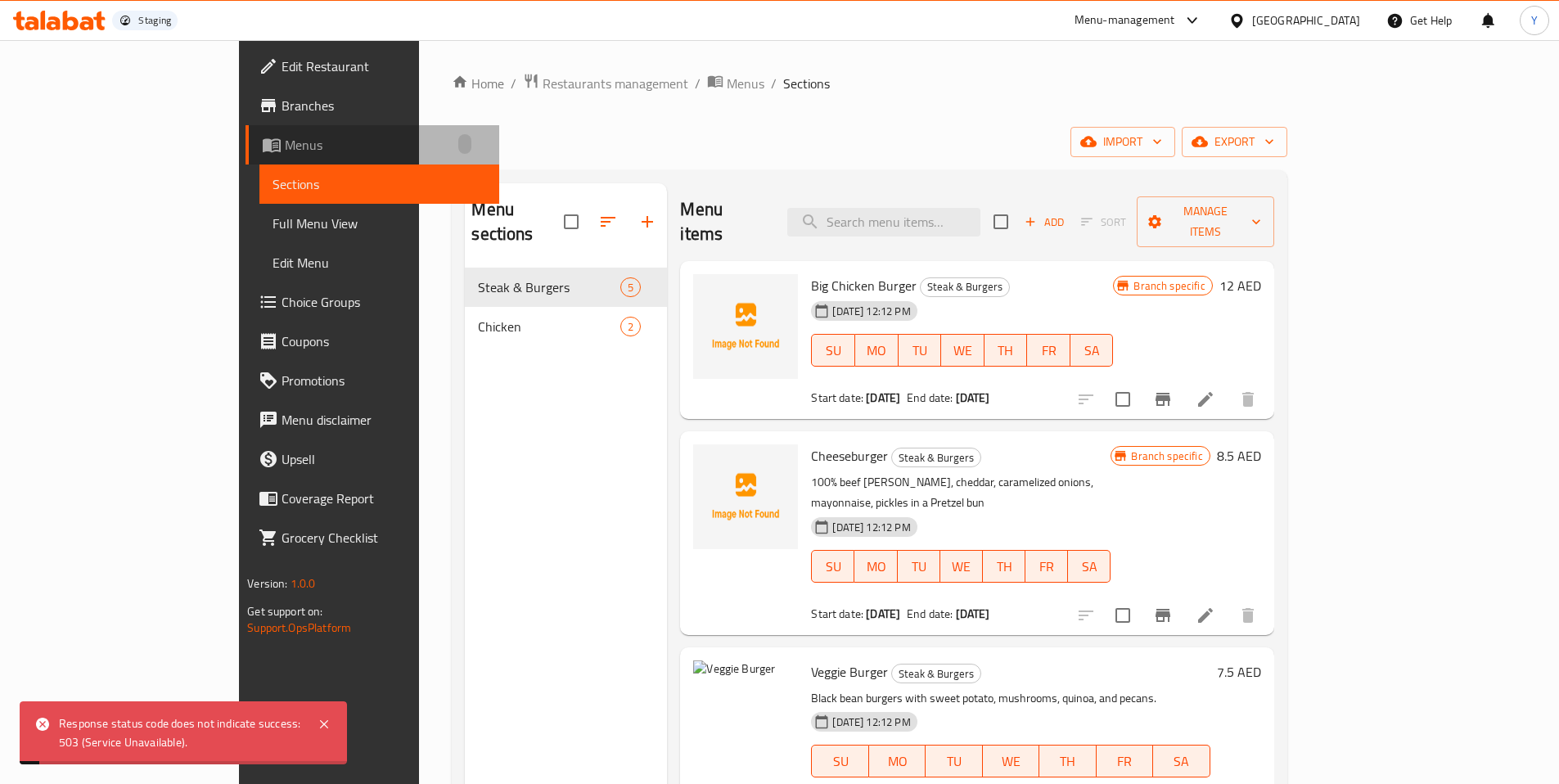
click at [285, 150] on span "Menus" at bounding box center [385, 145] width 201 height 20
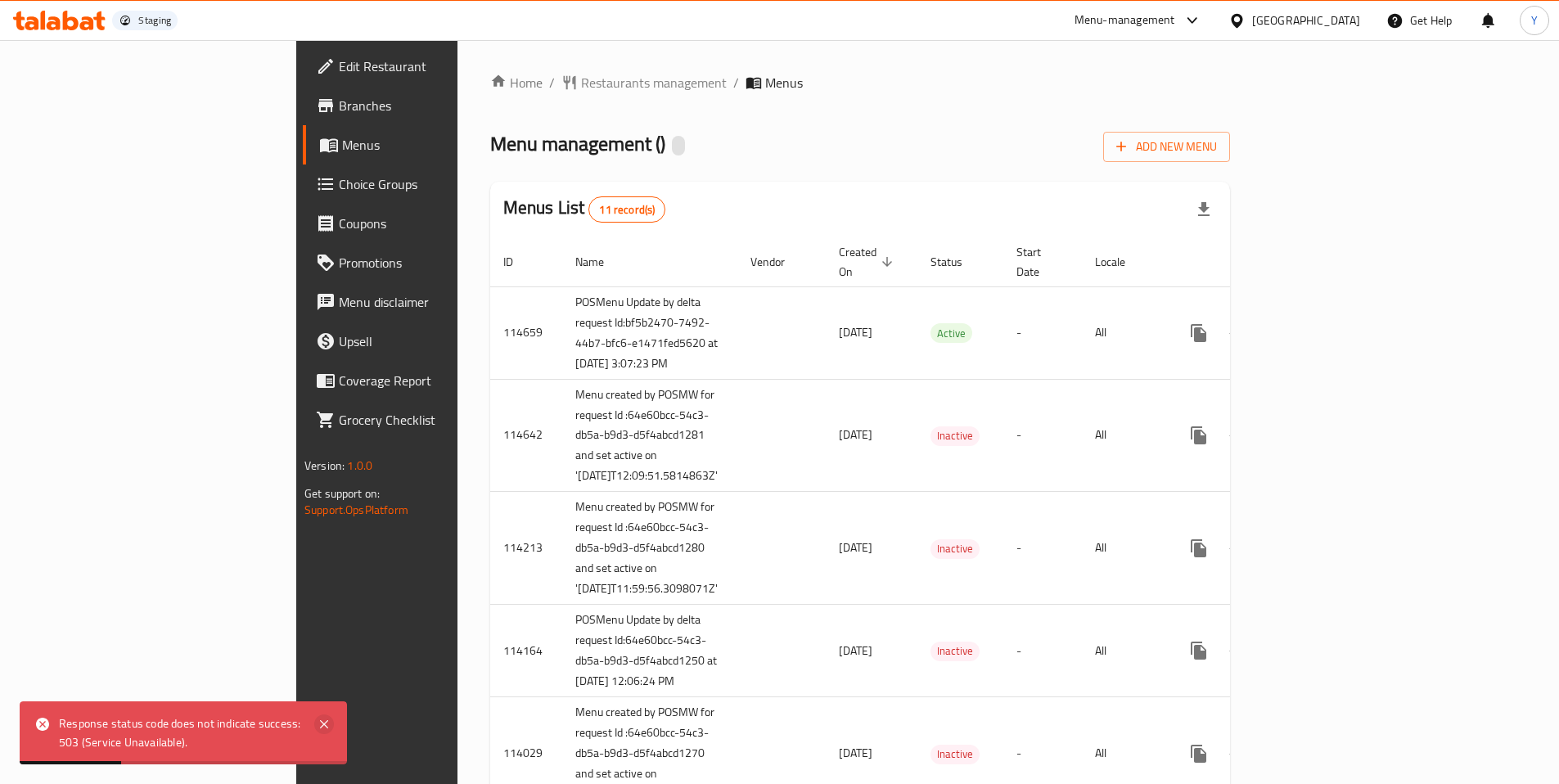
click at [324, 724] on icon at bounding box center [324, 724] width 8 height 8
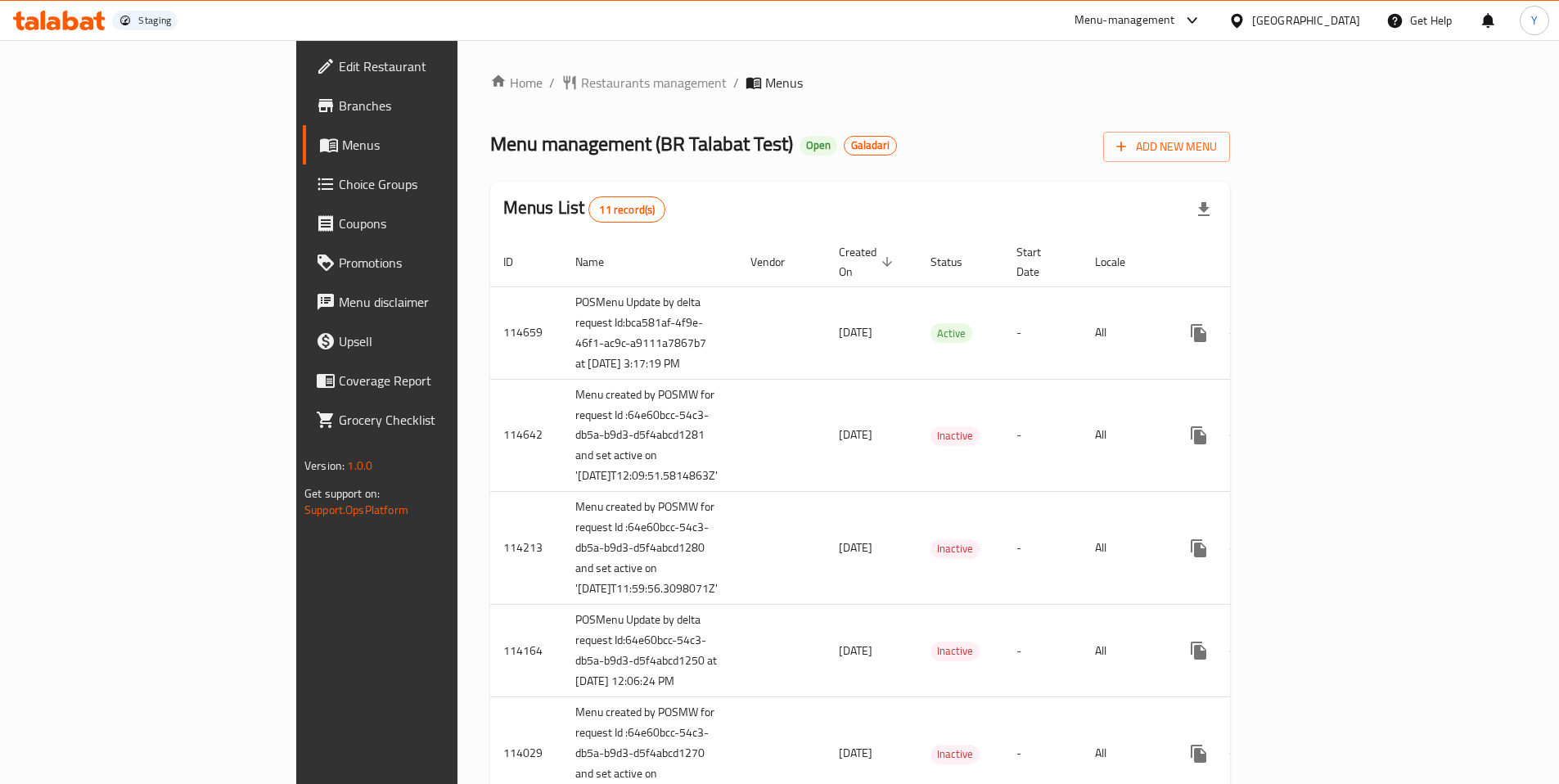
click at [882, 168] on div "Home / Restaurants management / Menus Menu management ( BR Talabat Test ) Open …" at bounding box center [860, 746] width 740 height 1346
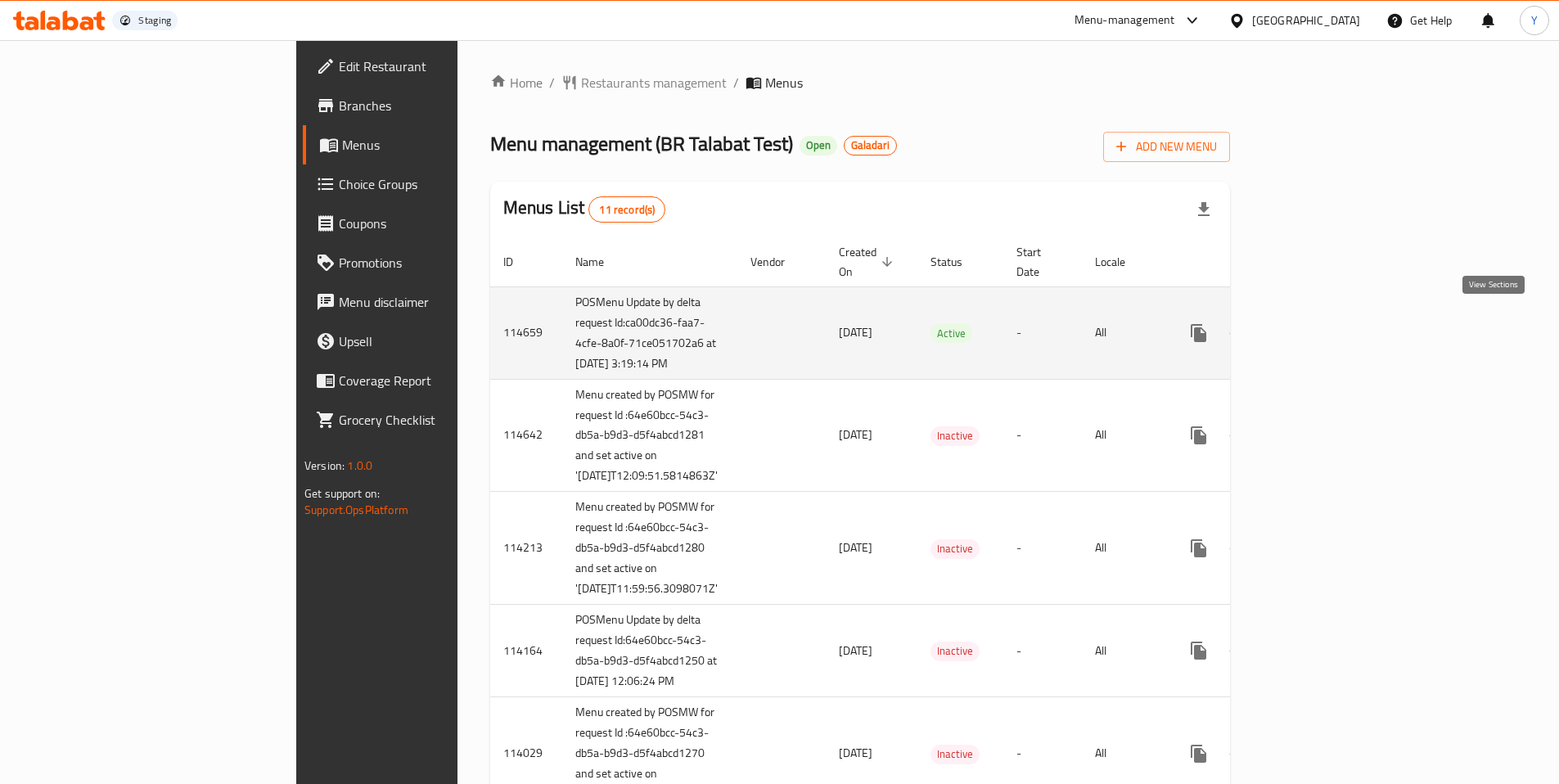
click at [1327, 324] on icon "enhanced table" at bounding box center [1317, 333] width 20 height 20
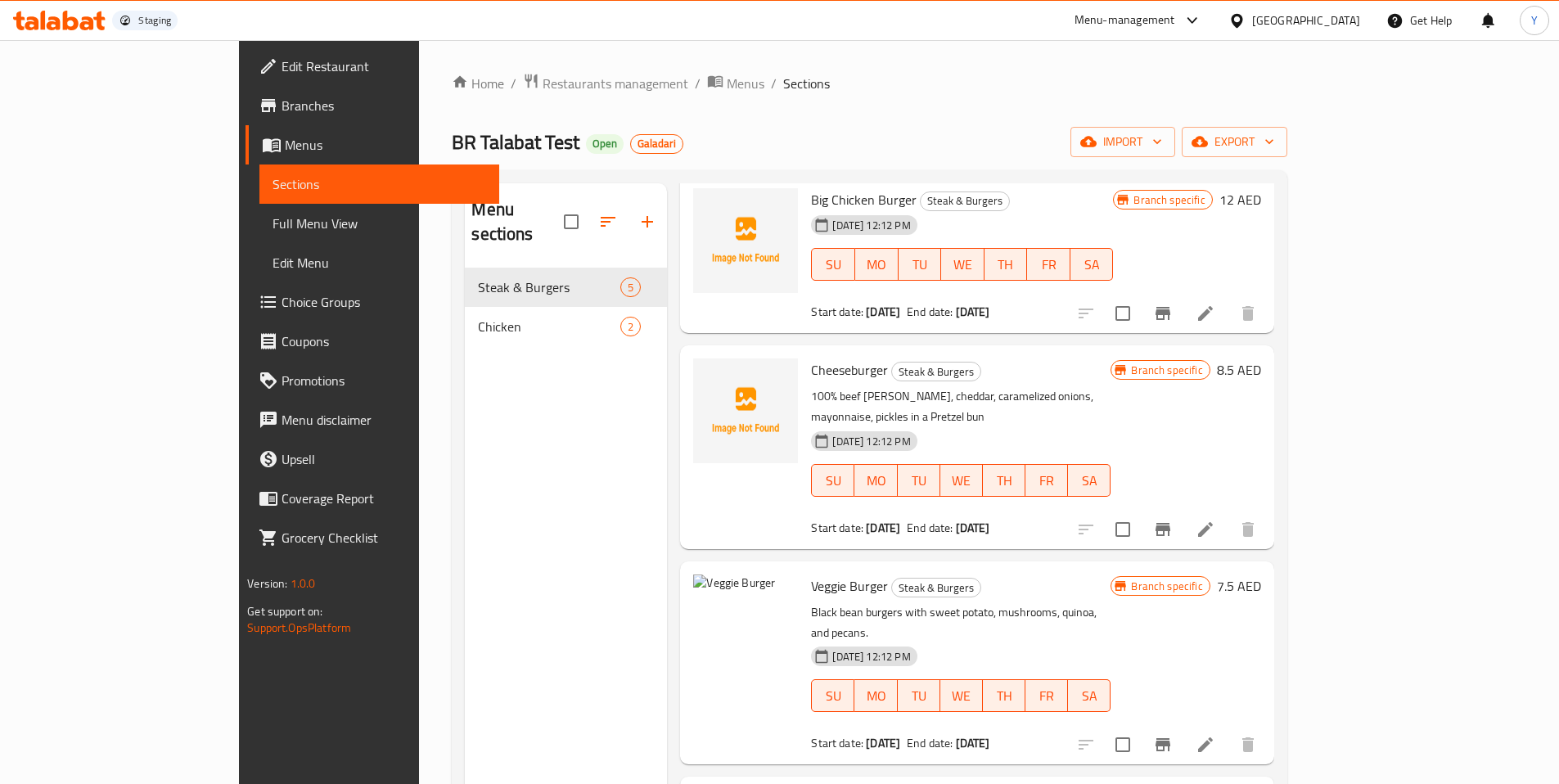
scroll to position [99, 0]
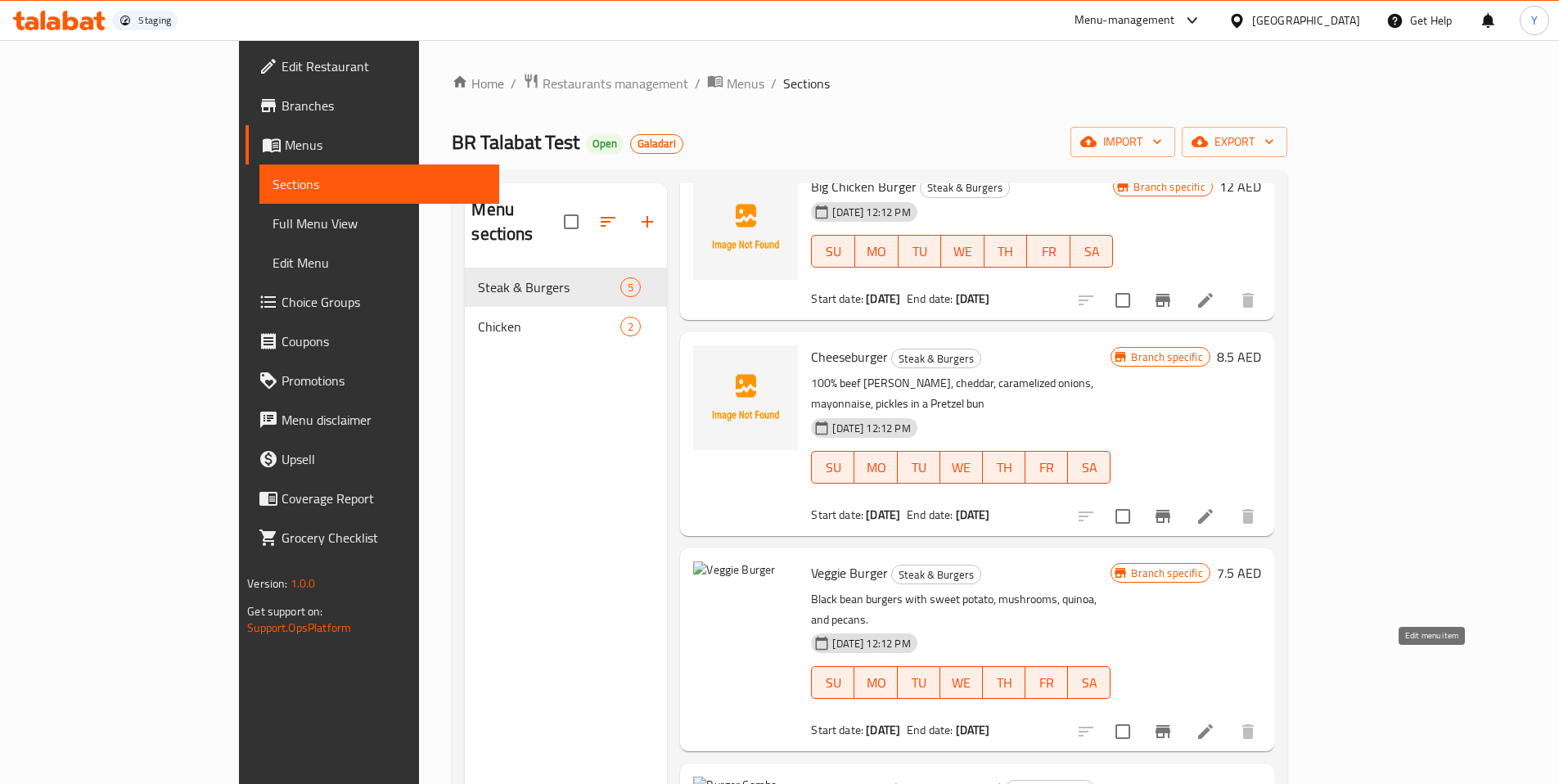
click at [1213, 724] on icon at bounding box center [1205, 732] width 15 height 15
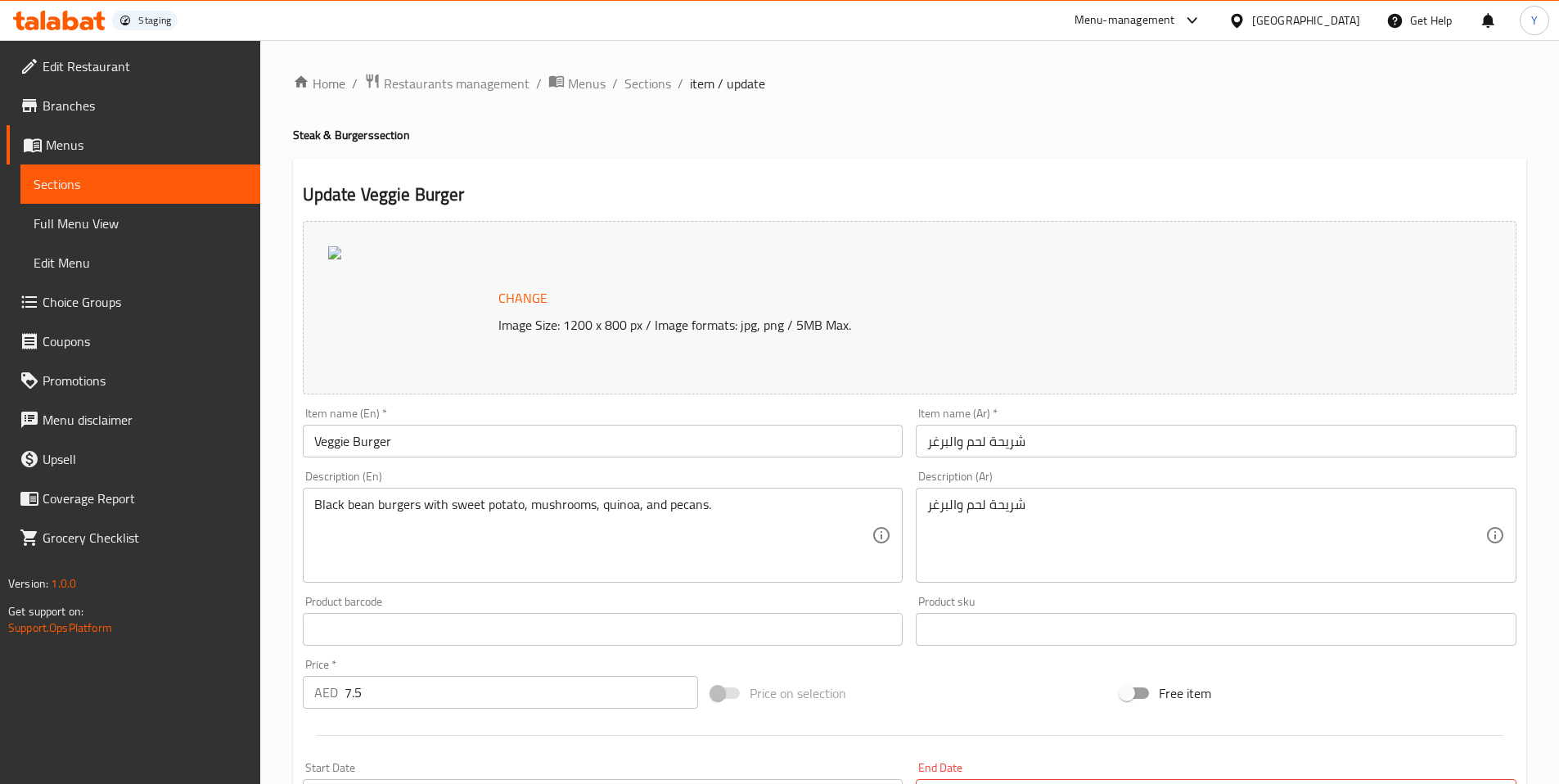
click at [832, 154] on div "Home / Restaurants management / Menus / Sections / item / update Steak & Burger…" at bounding box center [909, 619] width 1234 height 1092
